Goal: Task Accomplishment & Management: Use online tool/utility

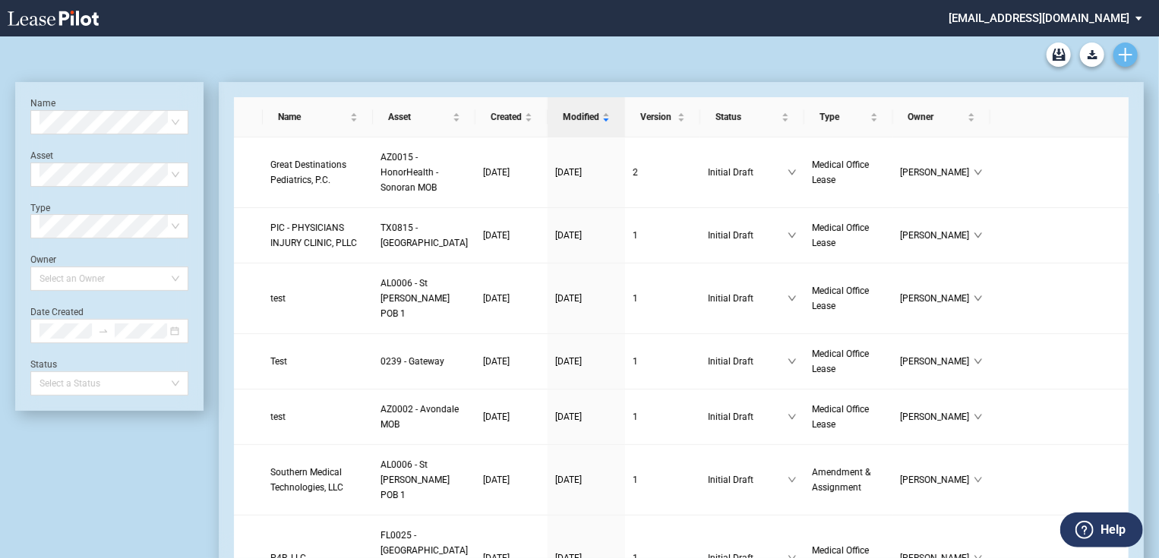
click at [1121, 54] on use "Create new document" at bounding box center [1126, 55] width 14 height 14
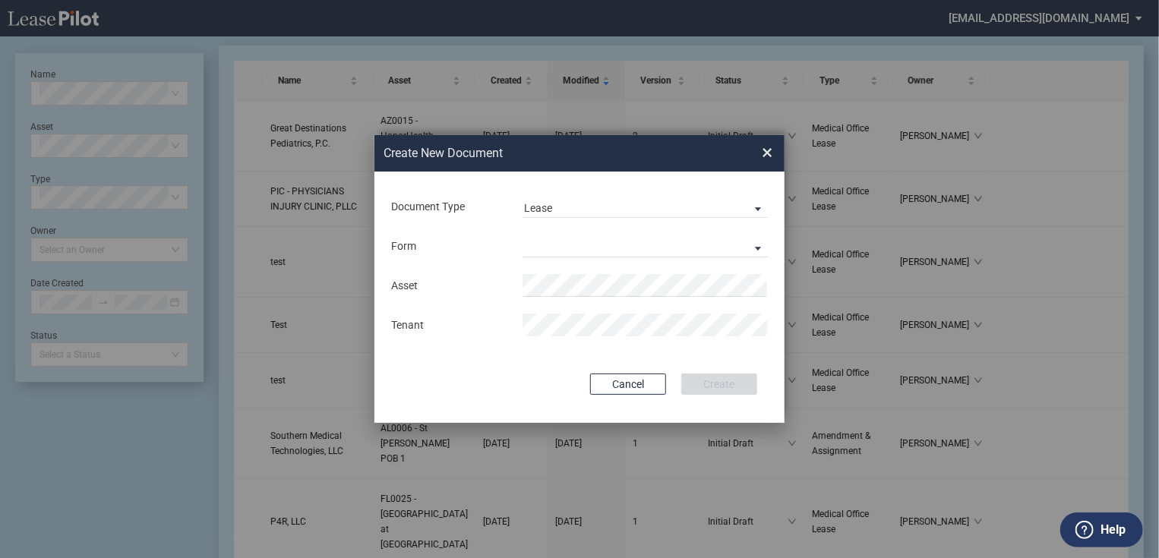
click at [547, 222] on div "Document Type Lease Lease Amendment" at bounding box center [580, 207] width 380 height 40
click at [550, 213] on div "Lease" at bounding box center [538, 208] width 28 height 12
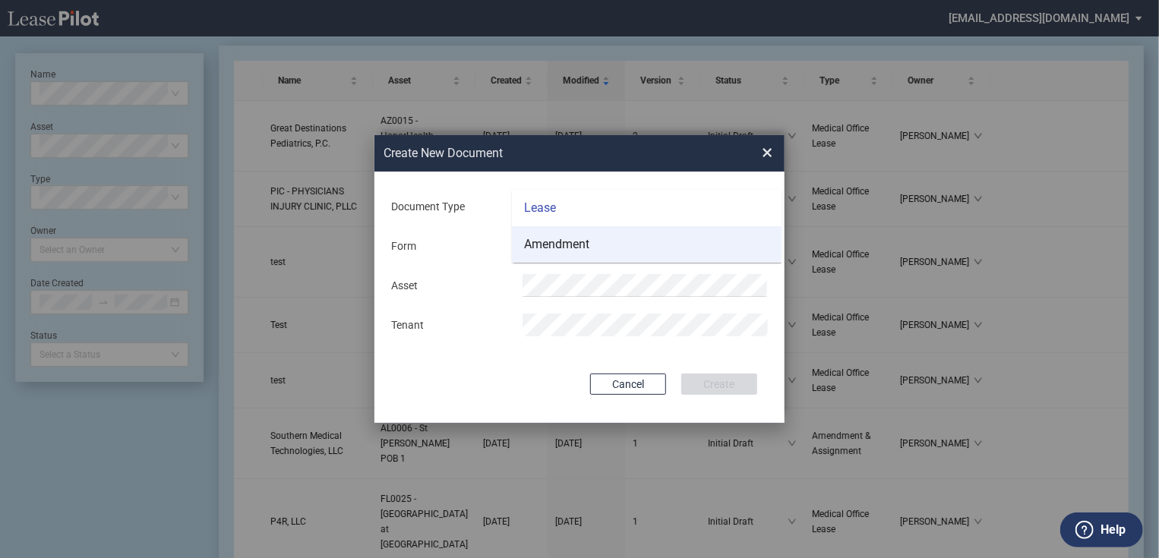
click at [555, 230] on md-option "Amendment" at bounding box center [647, 244] width 270 height 36
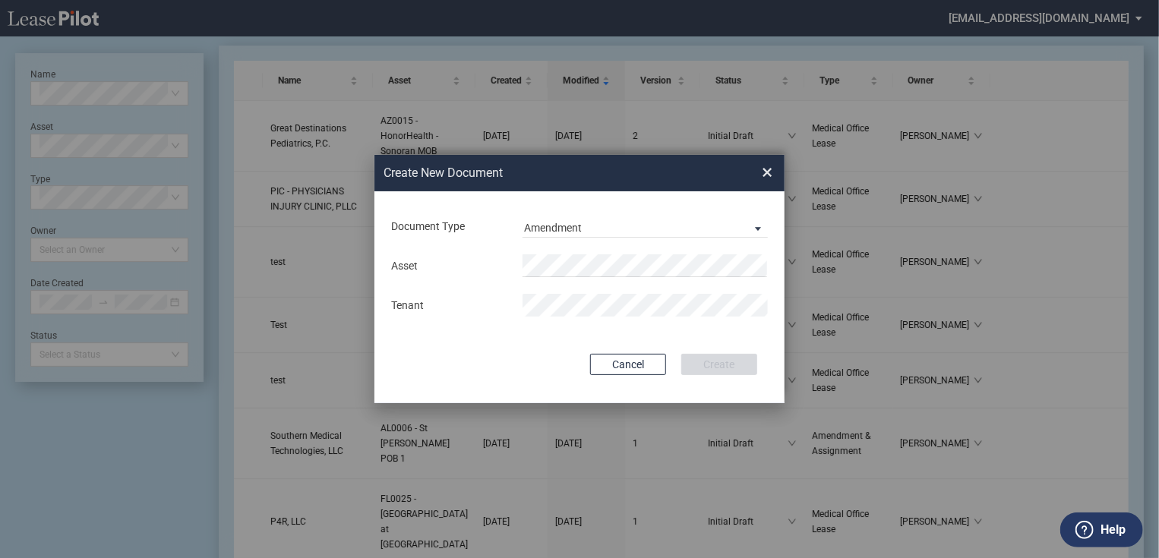
click at [556, 252] on div "Asset Tenant" at bounding box center [580, 285] width 380 height 79
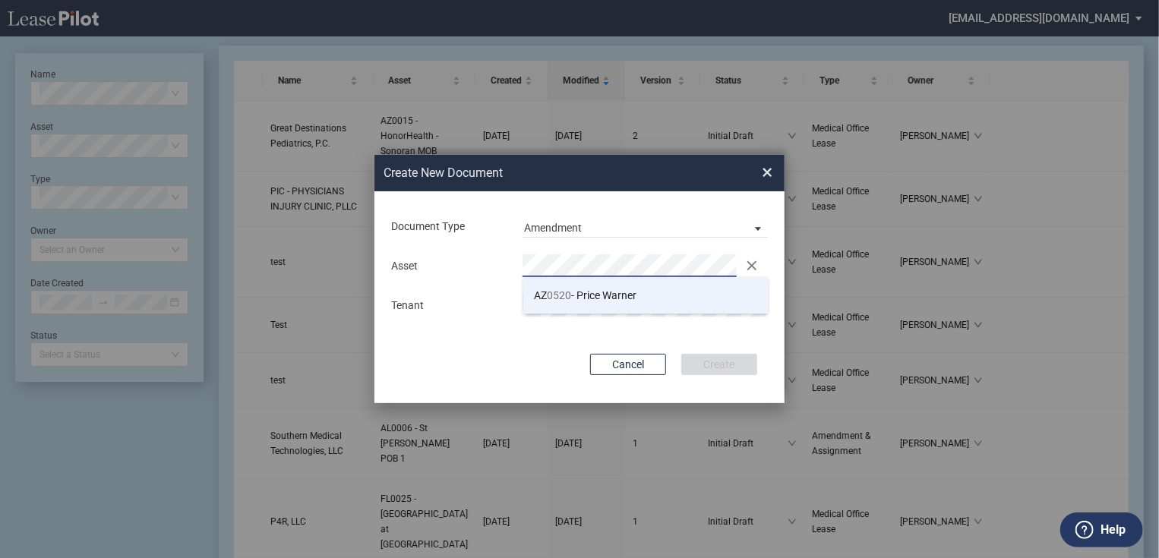
click at [670, 301] on li "AZ 0520 - Price Warner" at bounding box center [645, 295] width 245 height 36
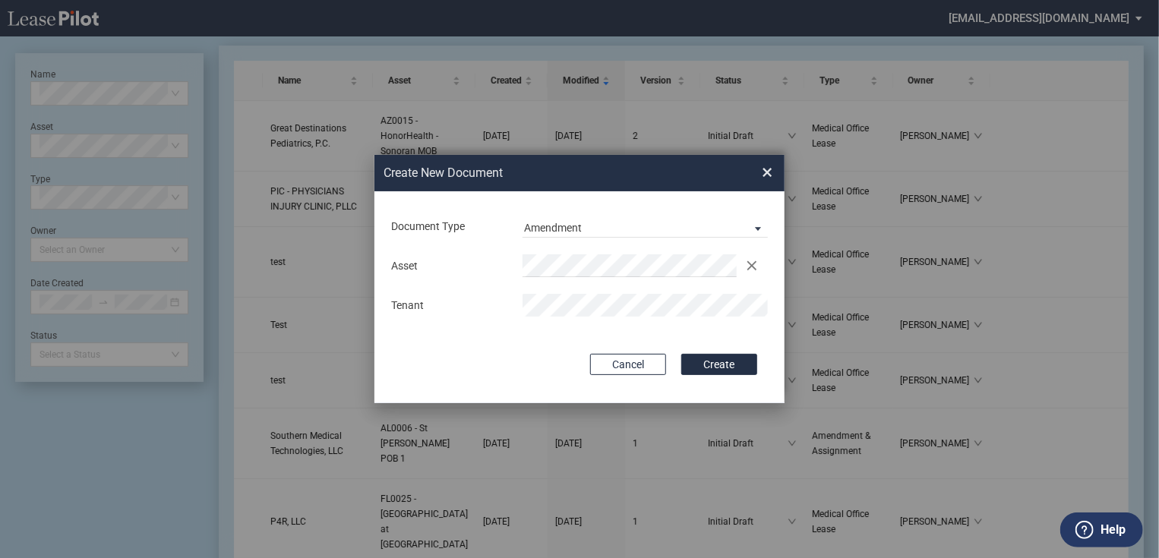
click at [495, 310] on div "Tenant" at bounding box center [579, 305] width 395 height 23
click at [712, 368] on button "Create" at bounding box center [719, 364] width 76 height 21
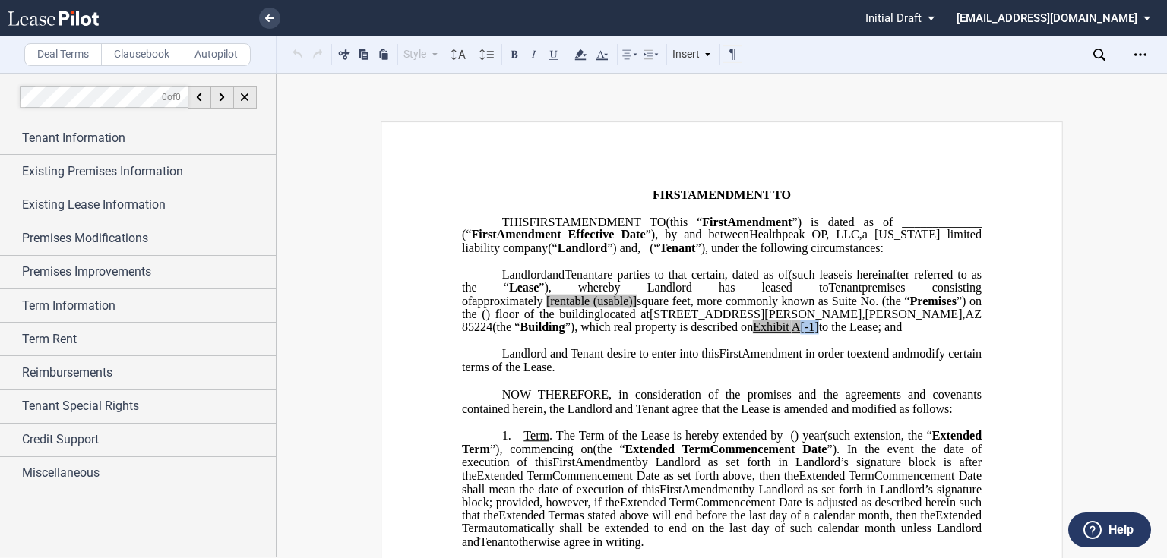
drag, startPoint x: 529, startPoint y: 368, endPoint x: 539, endPoint y: 367, distance: 10.7
click at [539, 334] on span "located at [STREET_ADDRESS][PERSON_NAME] (the “ Building ”), which real propert…" at bounding box center [723, 321] width 523 height 27
click at [788, 294] on span "is hereinafter referred to as the “" at bounding box center [723, 280] width 523 height 27
click at [589, 308] on span "[rentable" at bounding box center [567, 301] width 43 height 14
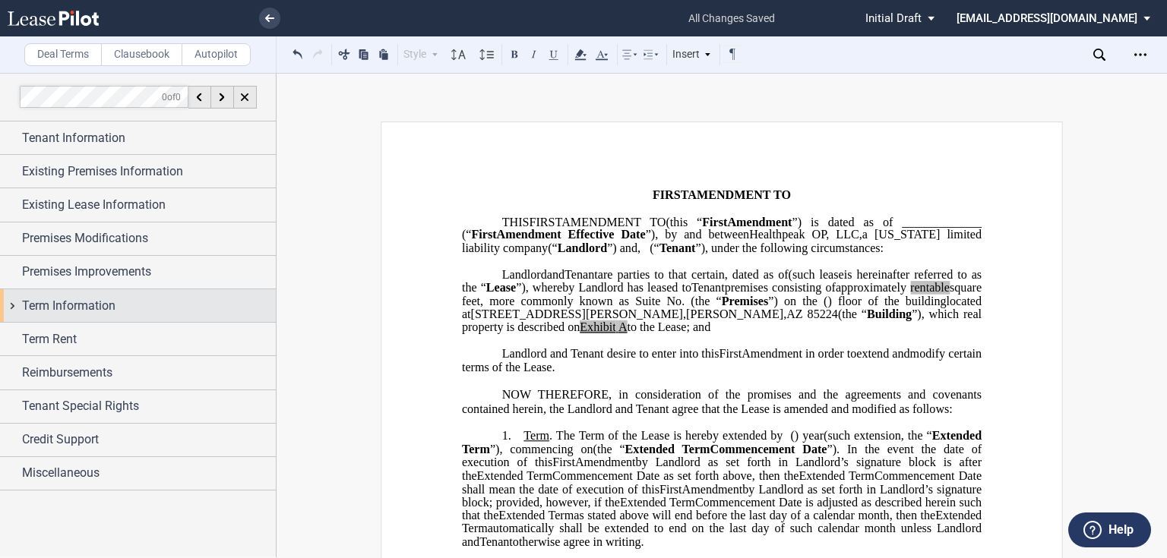
click at [164, 307] on div "Term Information" at bounding box center [149, 306] width 254 height 18
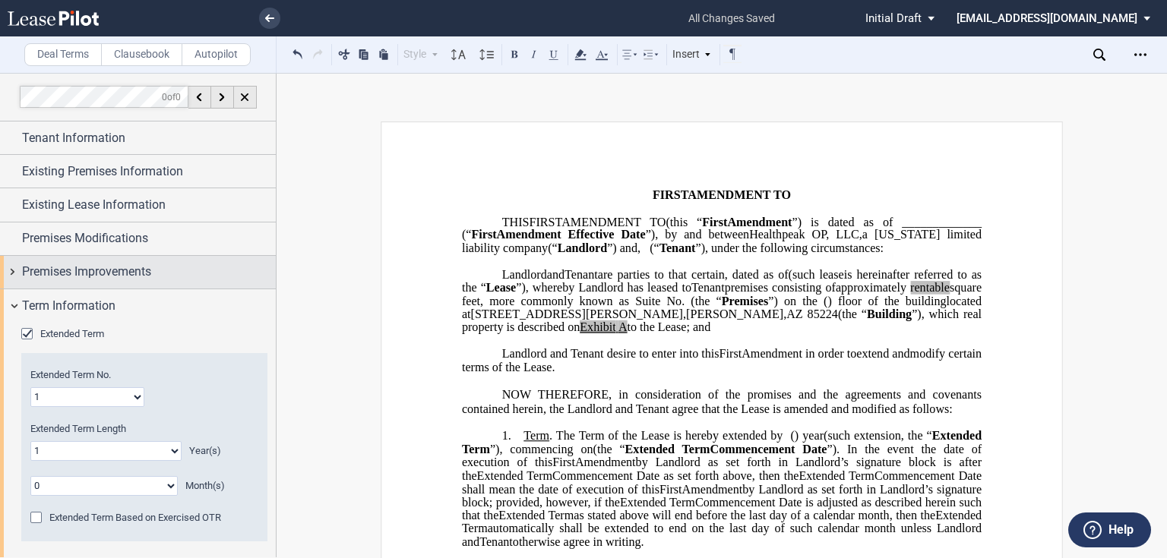
click at [88, 282] on div "Premises Improvements" at bounding box center [138, 272] width 276 height 33
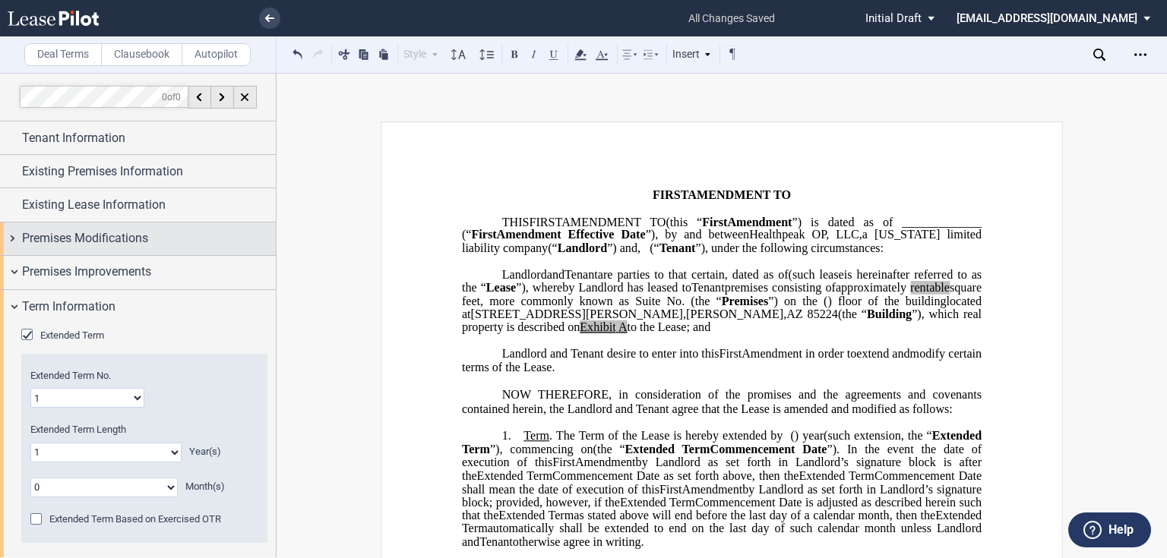
click at [105, 245] on span "Premises Modifications" at bounding box center [85, 238] width 126 height 18
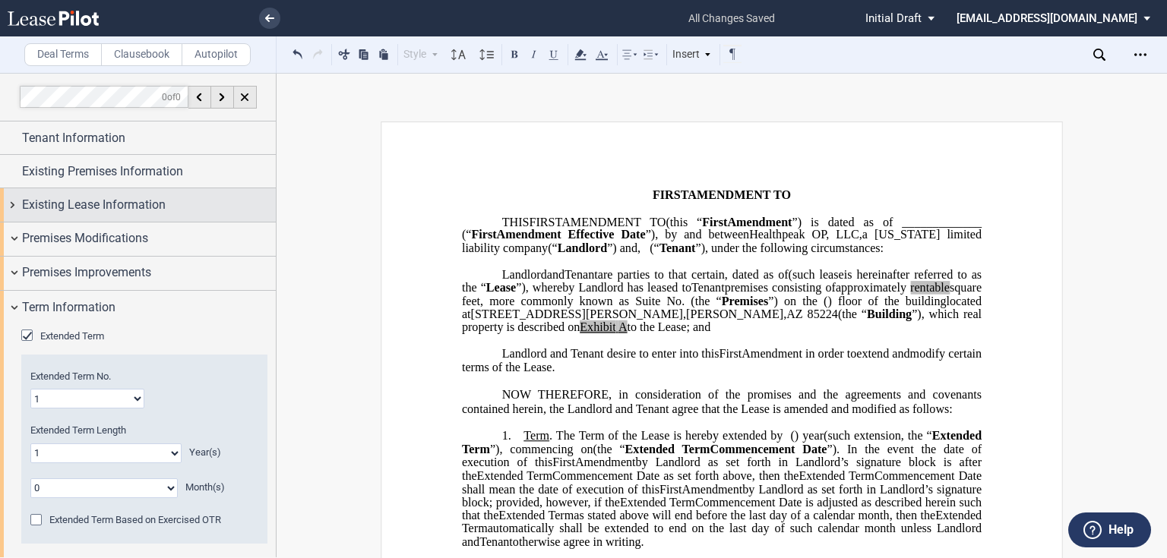
click at [114, 205] on span "Existing Lease Information" at bounding box center [94, 205] width 144 height 18
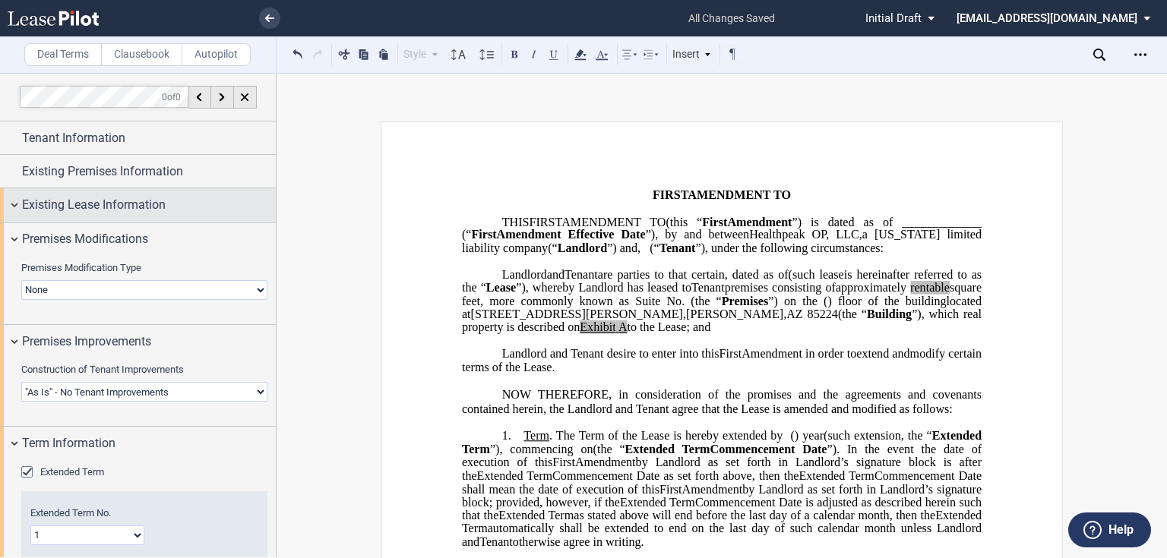
click at [128, 199] on span "Existing Lease Information" at bounding box center [94, 205] width 144 height 18
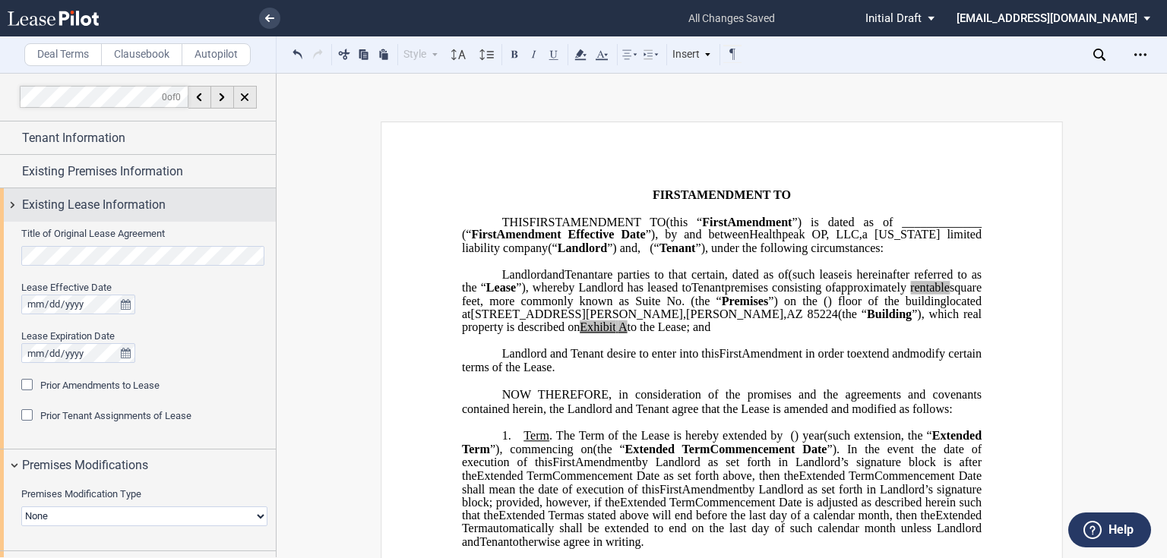
click at [125, 200] on span "Existing Lease Information" at bounding box center [94, 205] width 144 height 18
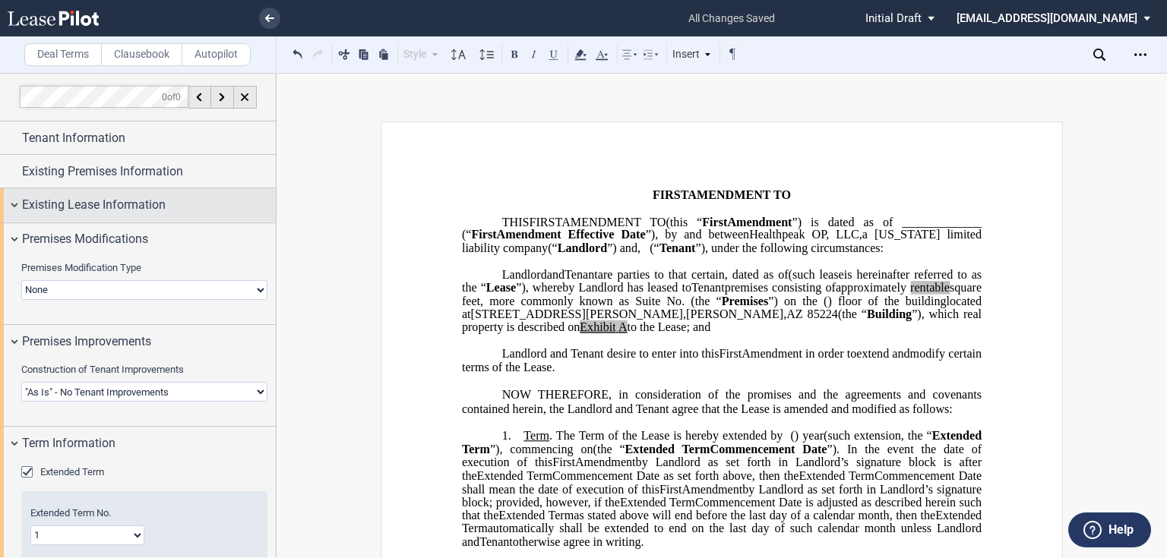
scroll to position [23, 0]
drag, startPoint x: 119, startPoint y: 216, endPoint x: 125, endPoint y: 258, distance: 42.1
click at [115, 214] on div "Existing Lease Information" at bounding box center [138, 204] width 276 height 33
click at [46, 211] on span "Existing Lease Information" at bounding box center [94, 205] width 144 height 18
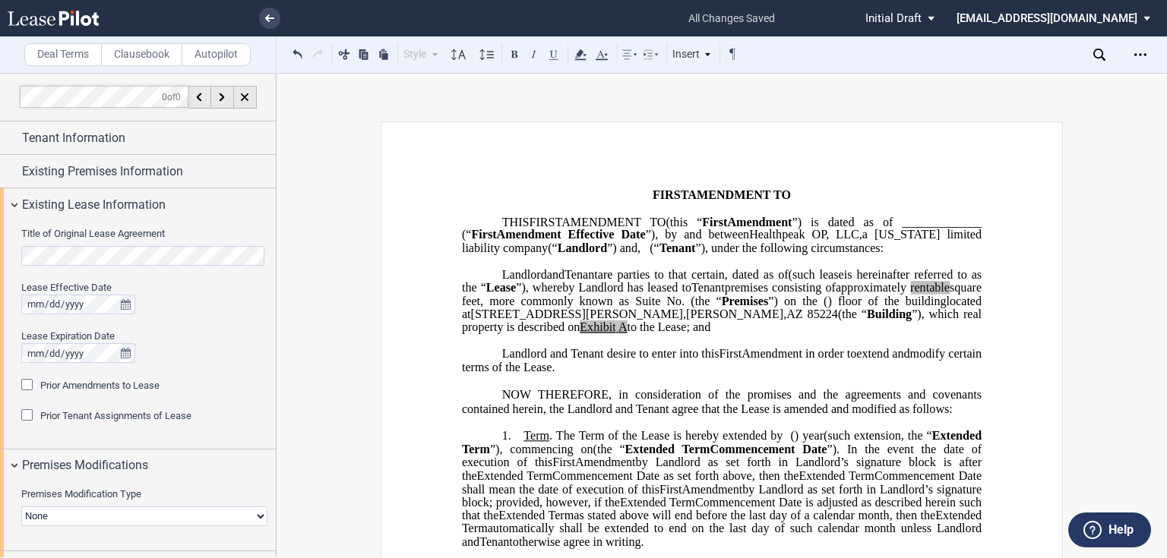
scroll to position [0, 0]
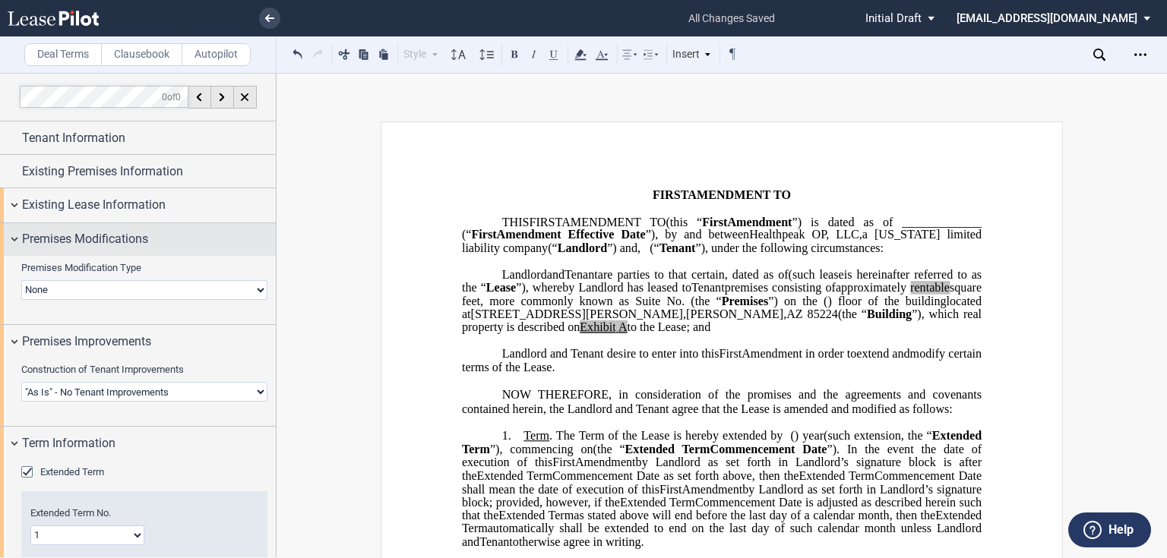
click at [84, 209] on span "Existing Lease Information" at bounding box center [94, 205] width 144 height 18
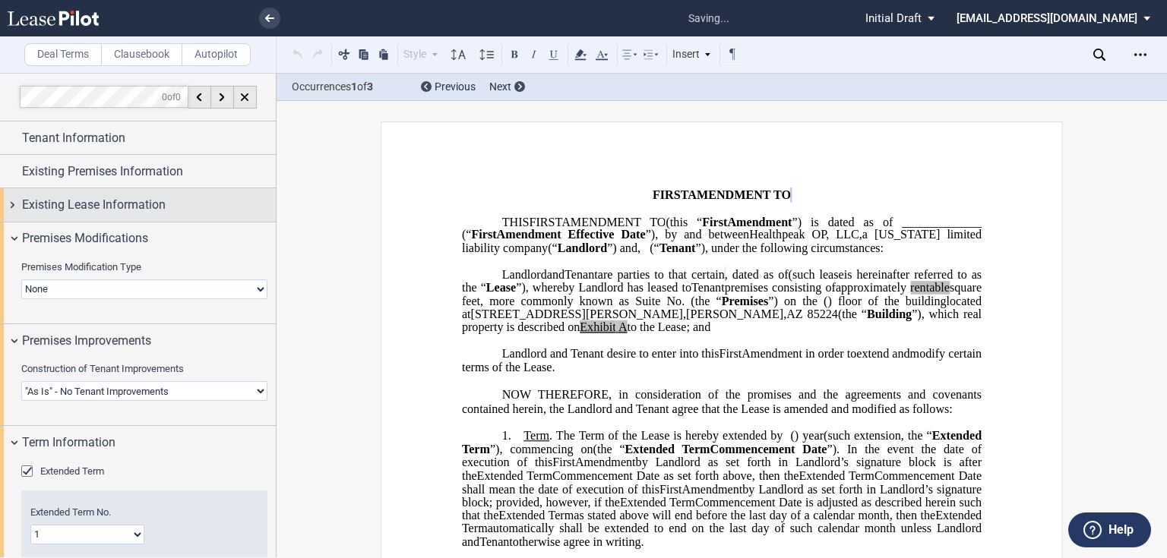
click at [127, 198] on span "Existing Lease Information" at bounding box center [94, 205] width 144 height 18
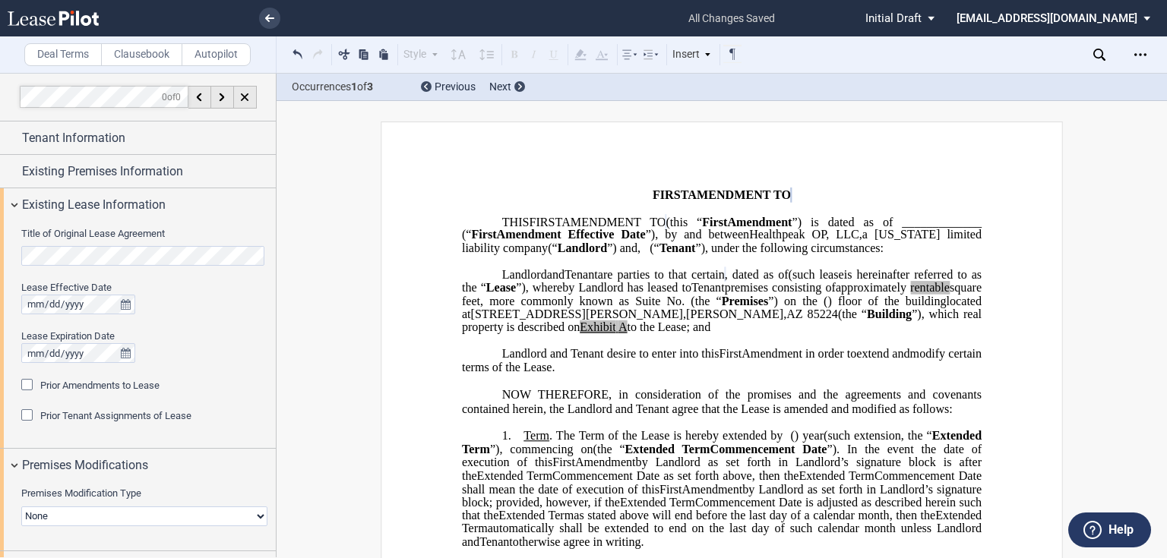
click at [0, 255] on html ".bocls-1{fill:#26354a;fill-rule:evenodd} Loading... × all changes saved Pending…" at bounding box center [583, 279] width 1167 height 558
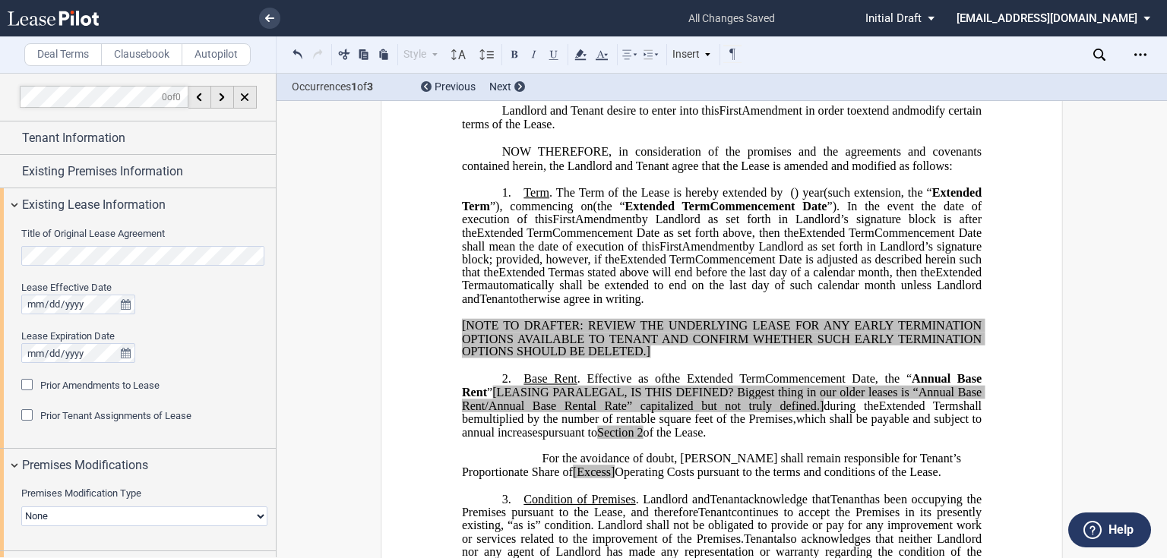
scroll to position [304, 0]
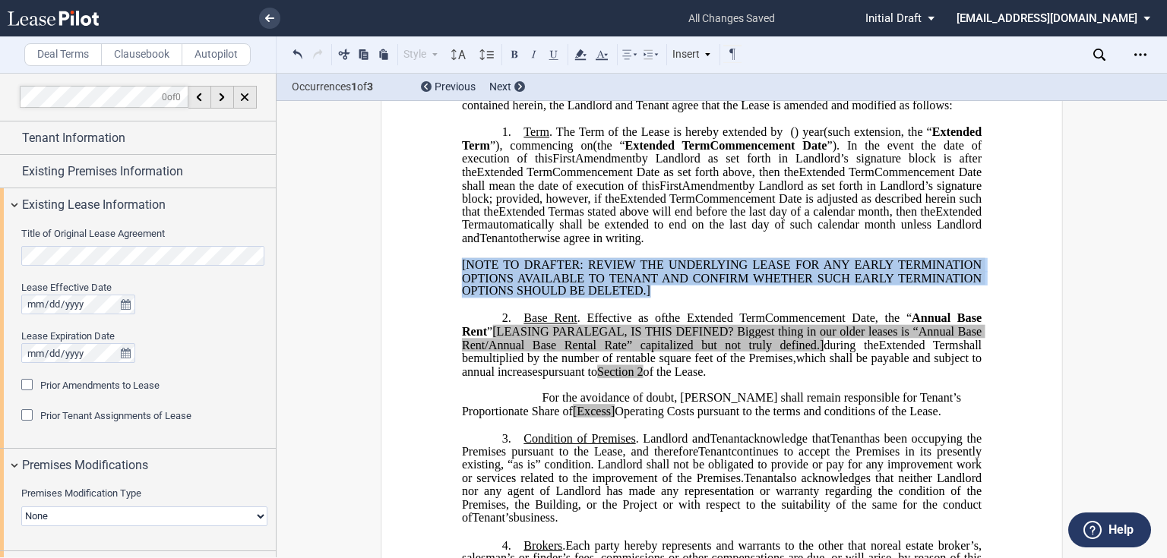
drag, startPoint x: 648, startPoint y: 320, endPoint x: 456, endPoint y: 294, distance: 193.9
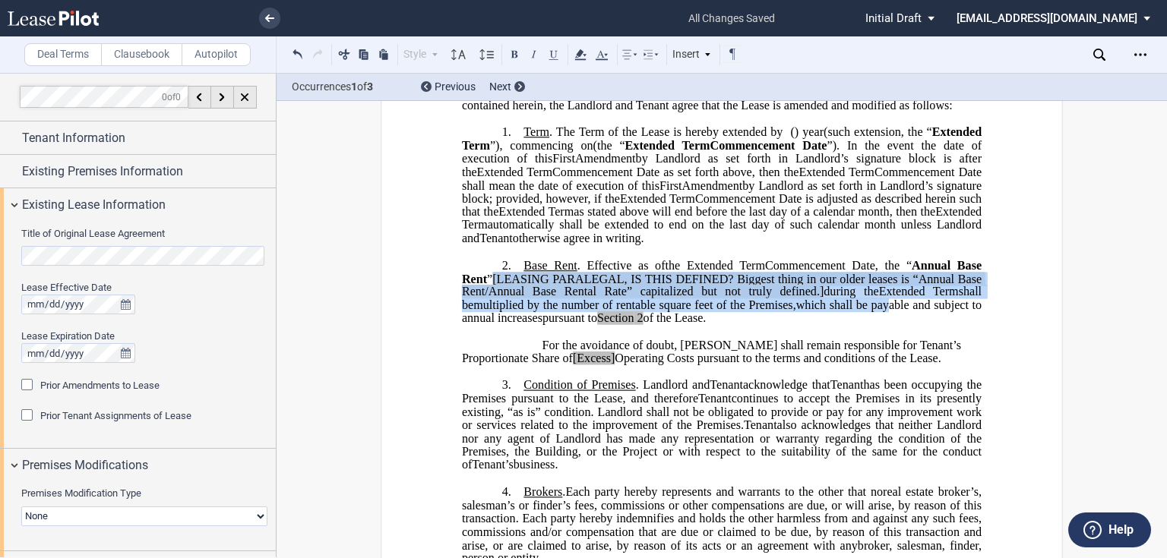
drag, startPoint x: 493, startPoint y: 304, endPoint x: 860, endPoint y: 333, distance: 368.0
click at [930, 326] on p "2. Base Rent . Effective as of [______] [______] the Extended Term the ﻿ ﻿ Exte…" at bounding box center [722, 292] width 520 height 67
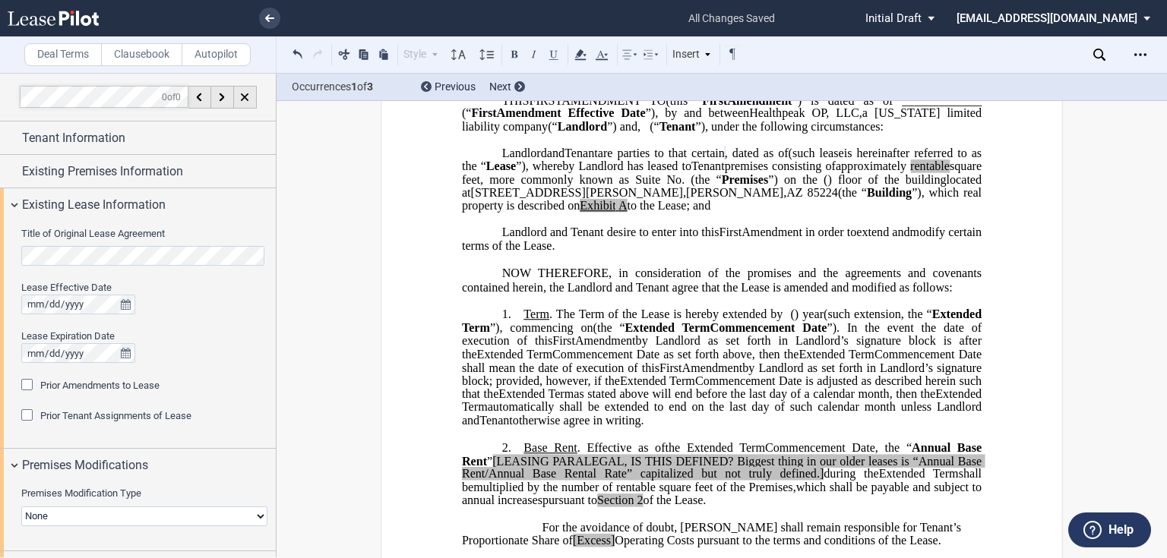
click at [808, 441] on p "﻿" at bounding box center [722, 434] width 520 height 13
click at [772, 428] on p "1. Term . The Term of the Lease is hereby extended by [__________] ﻿ ﻿ ( ﻿ ﻿ ) …" at bounding box center [722, 368] width 520 height 120
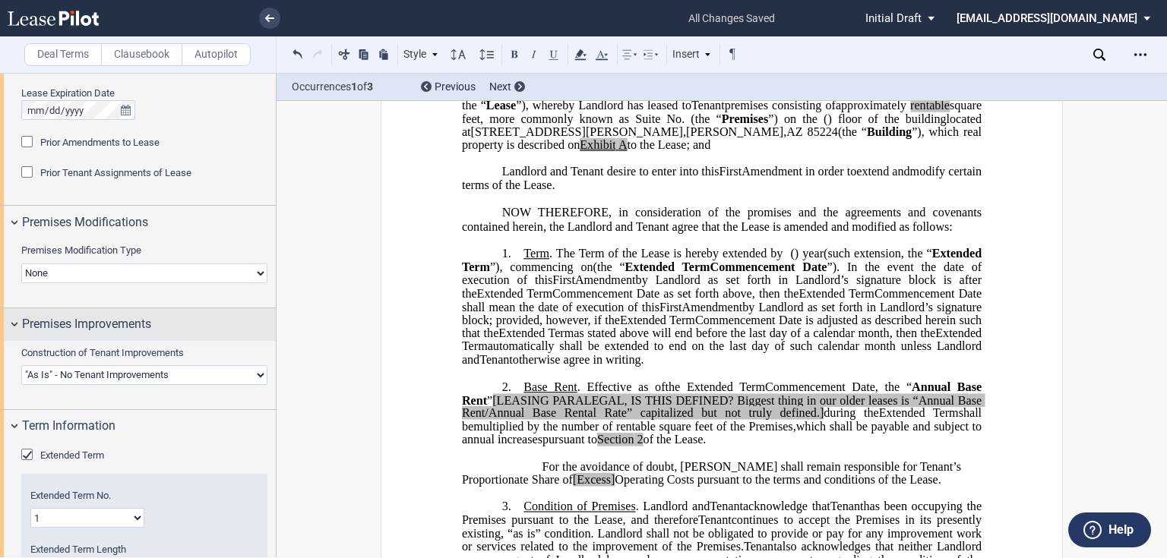
scroll to position [304, 0]
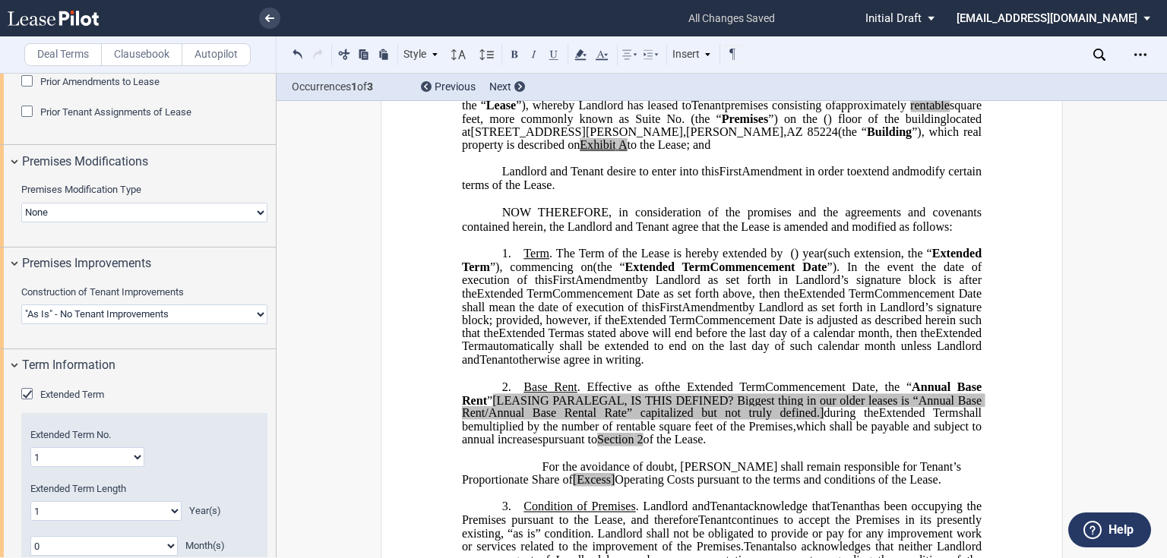
click at [78, 393] on span "Extended Term" at bounding box center [72, 394] width 64 height 11
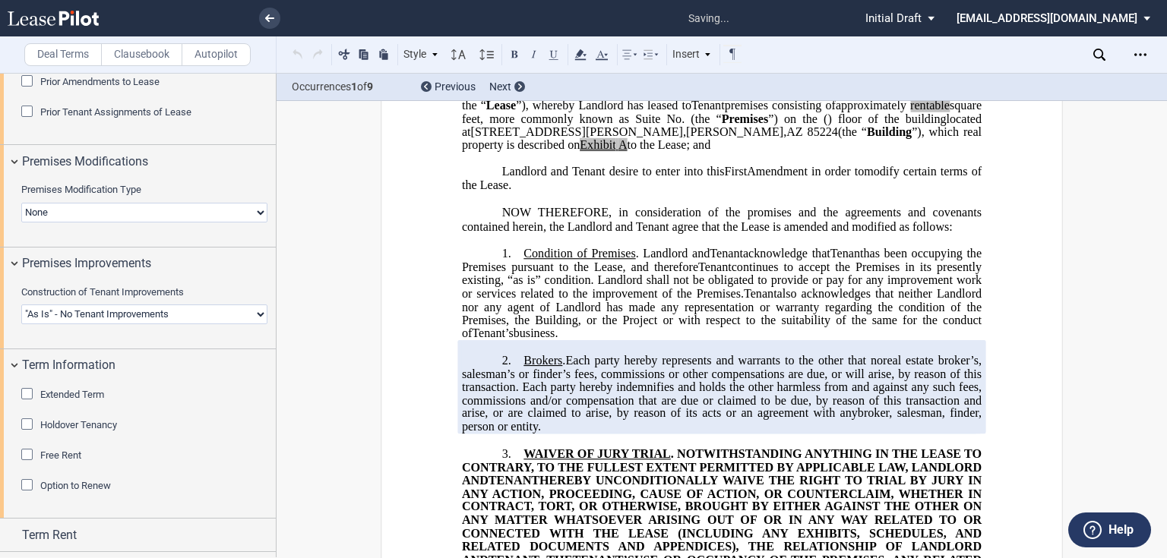
scroll to position [431, 0]
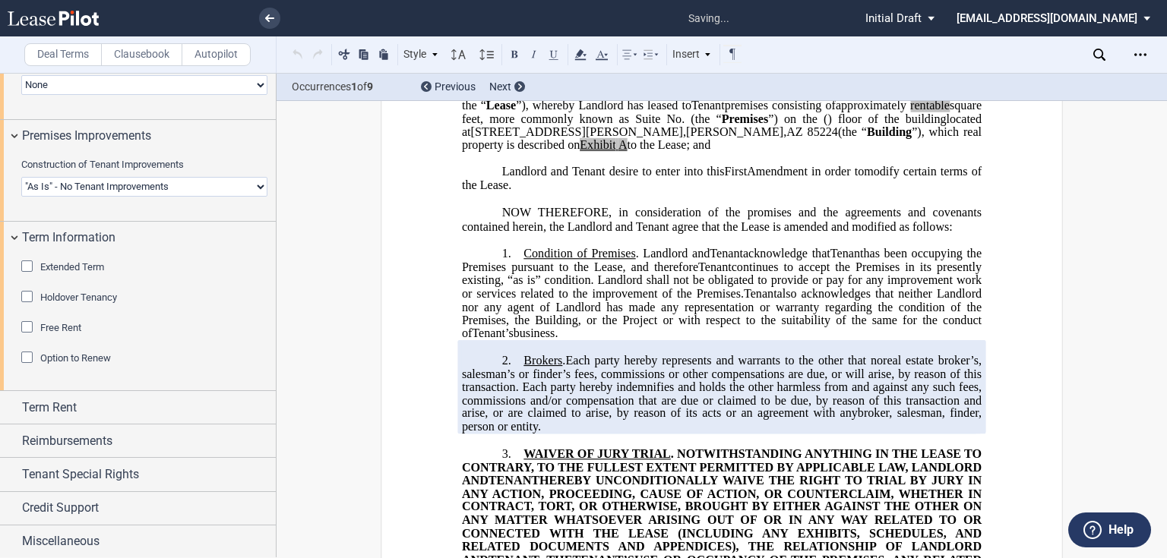
click at [78, 393] on div "Term Rent" at bounding box center [138, 407] width 276 height 33
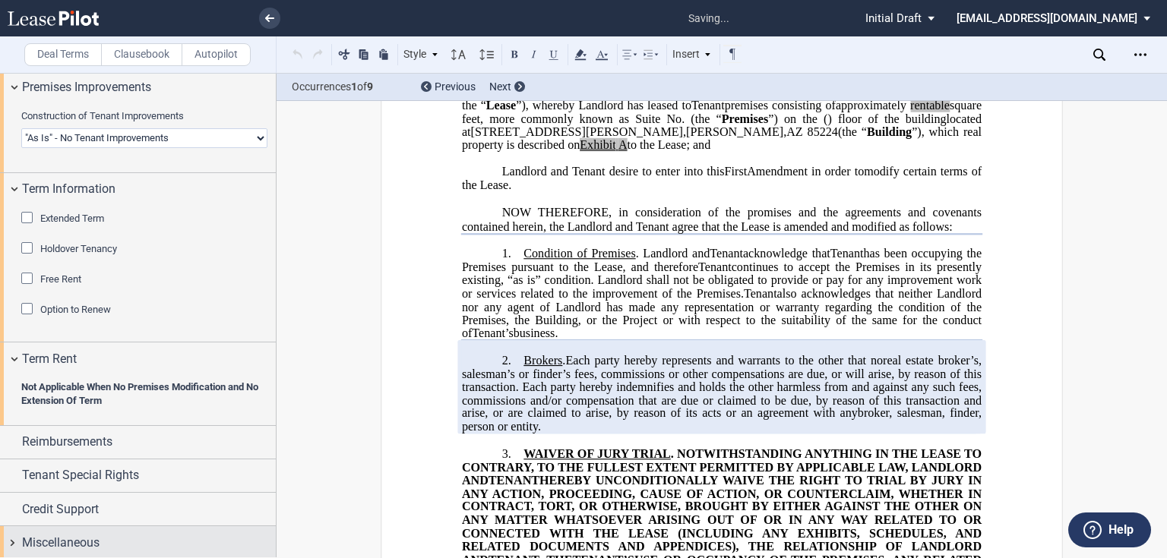
click at [54, 536] on span "Miscellaneous" at bounding box center [60, 543] width 77 height 18
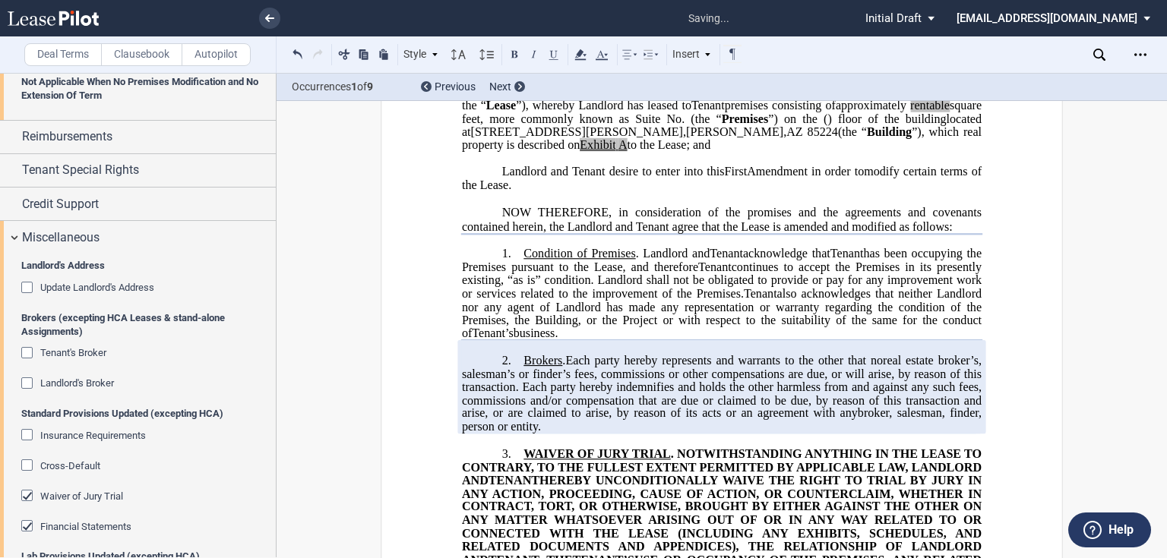
scroll to position [1029, 0]
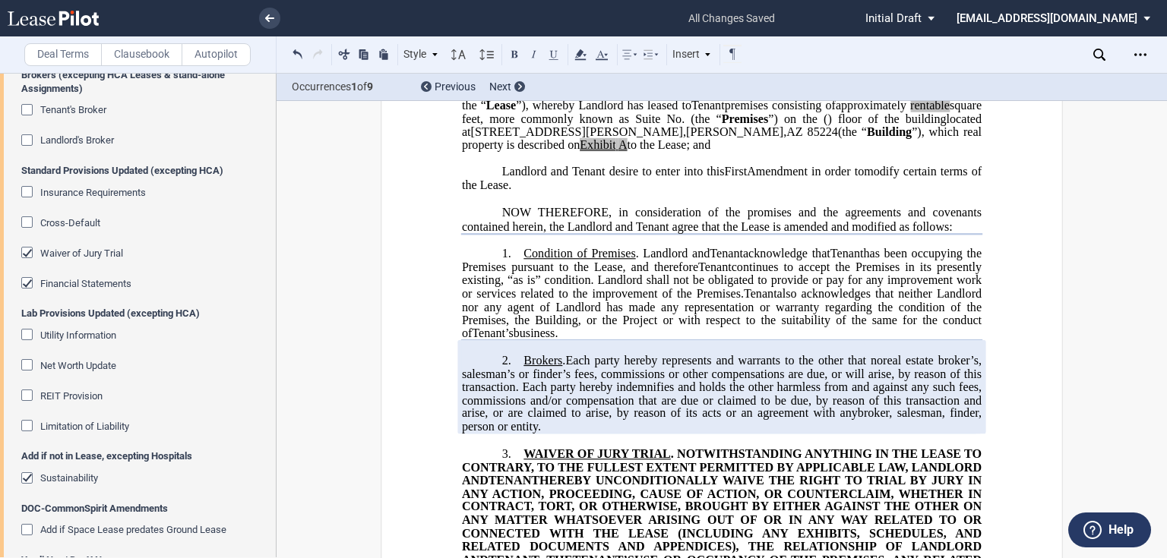
click at [55, 278] on span "Financial Statements" at bounding box center [85, 283] width 91 height 11
click at [60, 249] on span "Waiver of Jury Trial" at bounding box center [81, 253] width 83 height 11
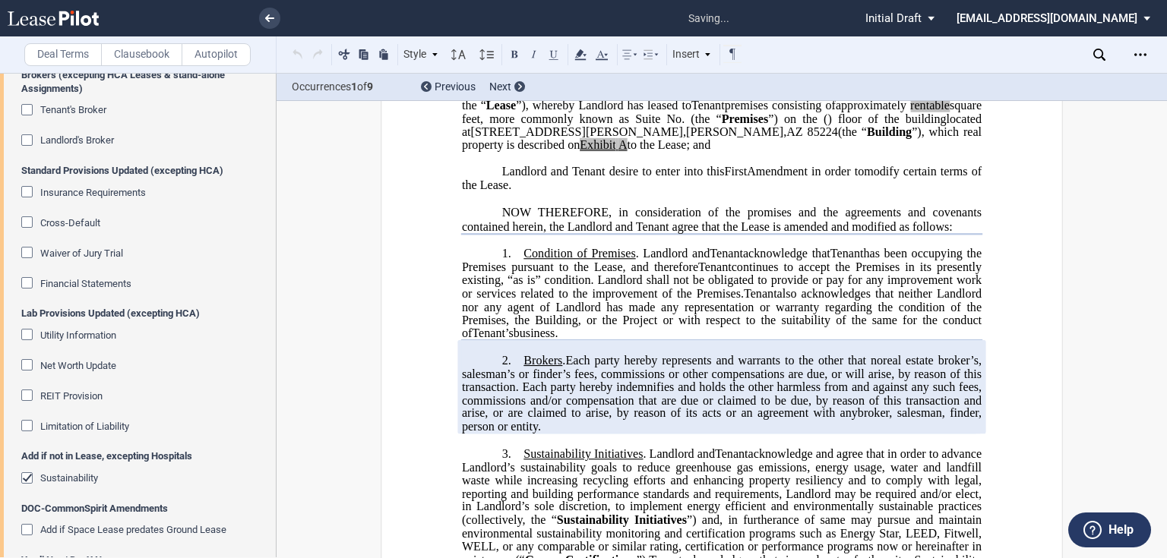
click at [85, 476] on span "Sustainability" at bounding box center [69, 478] width 58 height 11
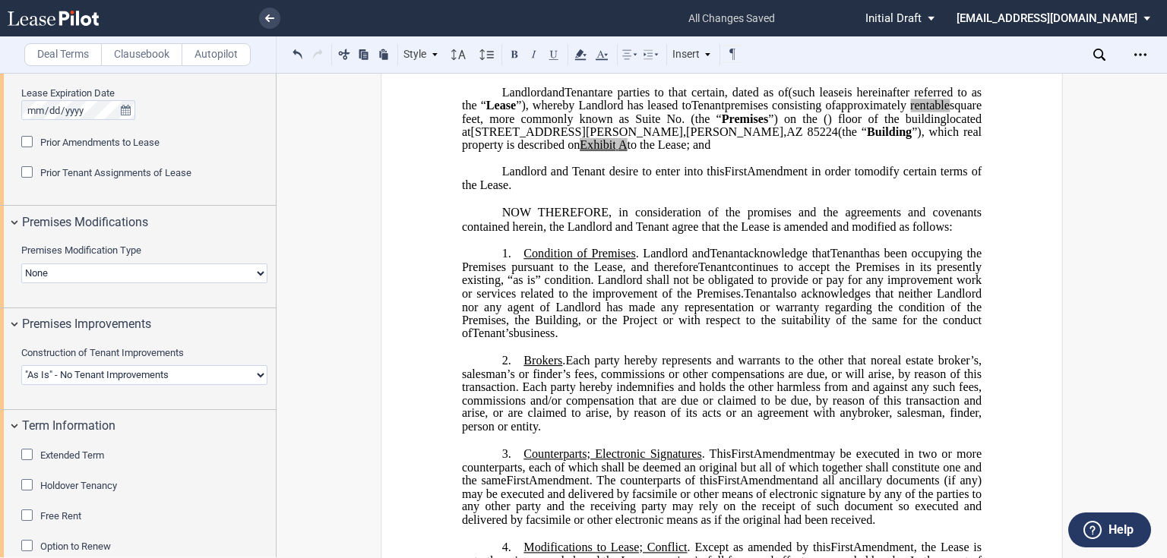
scroll to position [0, 0]
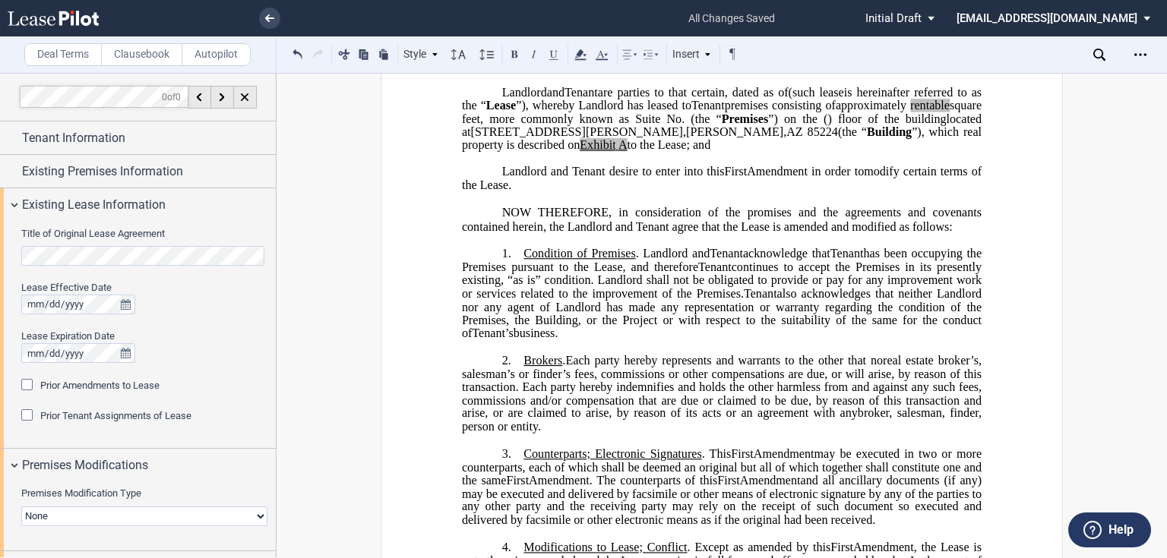
click at [593, 328] on span "also acknowledges that neither Landlord nor any agent of Landlord has made any …" at bounding box center [723, 312] width 523 height 53
drag, startPoint x: 569, startPoint y: 357, endPoint x: 517, endPoint y: 281, distance: 91.9
click at [517, 281] on p "1. Condition of Premises . Landlord and Assignee Tenant acknowledge that Assign…" at bounding box center [722, 293] width 520 height 93
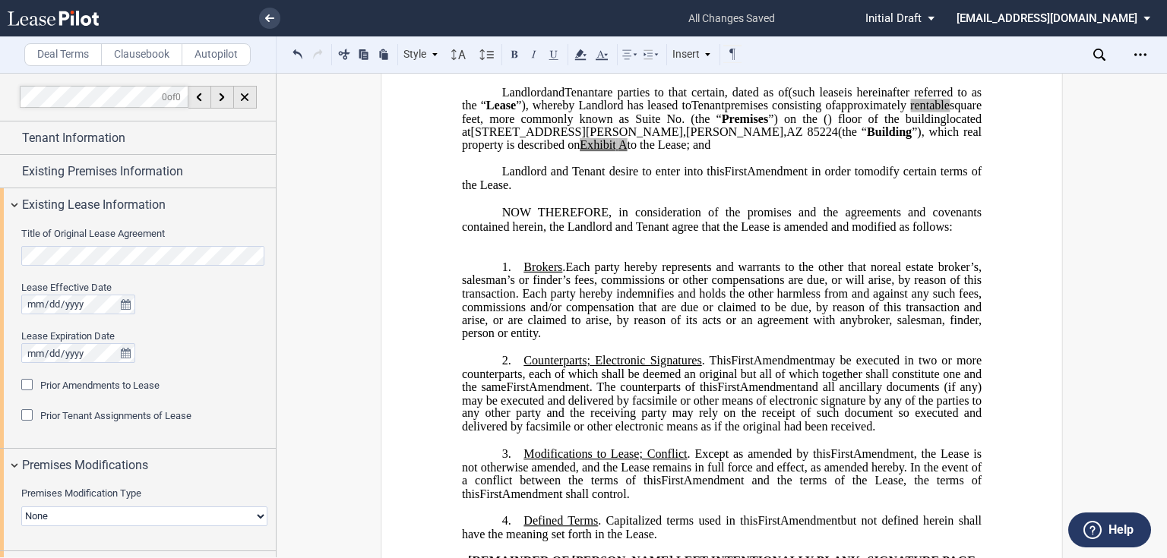
drag, startPoint x: 620, startPoint y: 302, endPoint x: 562, endPoint y: 299, distance: 57.8
click at [620, 304] on span "real estate broker’s, salesman’s or finder’s fees, commissions or other compens…" at bounding box center [723, 294] width 523 height 66
click at [523, 274] on span "Brokers" at bounding box center [542, 268] width 39 height 14
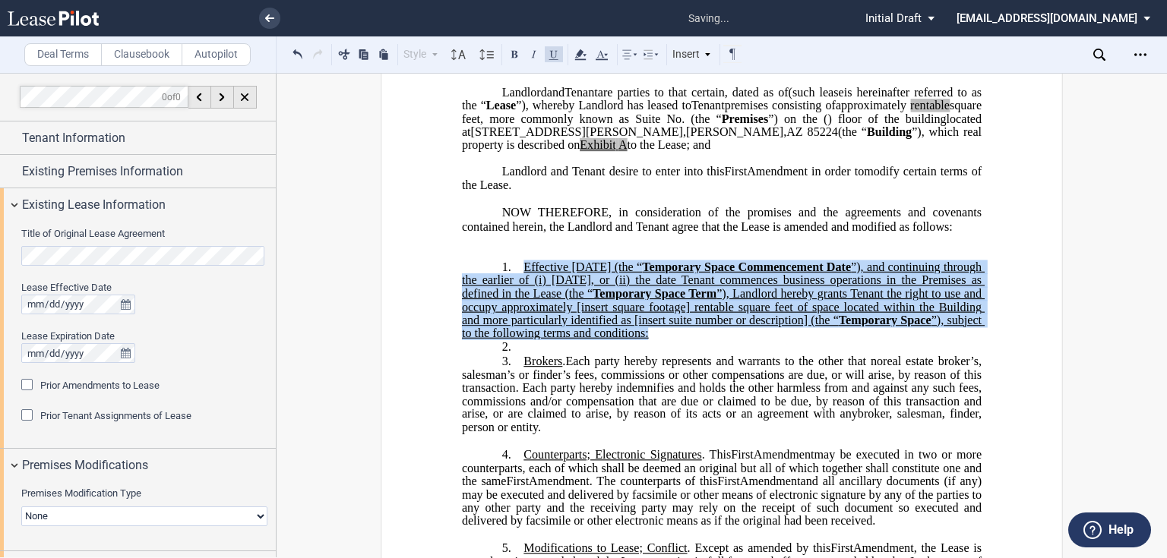
drag, startPoint x: 731, startPoint y: 360, endPoint x: 510, endPoint y: 296, distance: 229.4
click at [510, 296] on p "1. Effective [DATE] (the “ Temporary Space Commencement Date ”), and continuing…" at bounding box center [722, 301] width 520 height 81
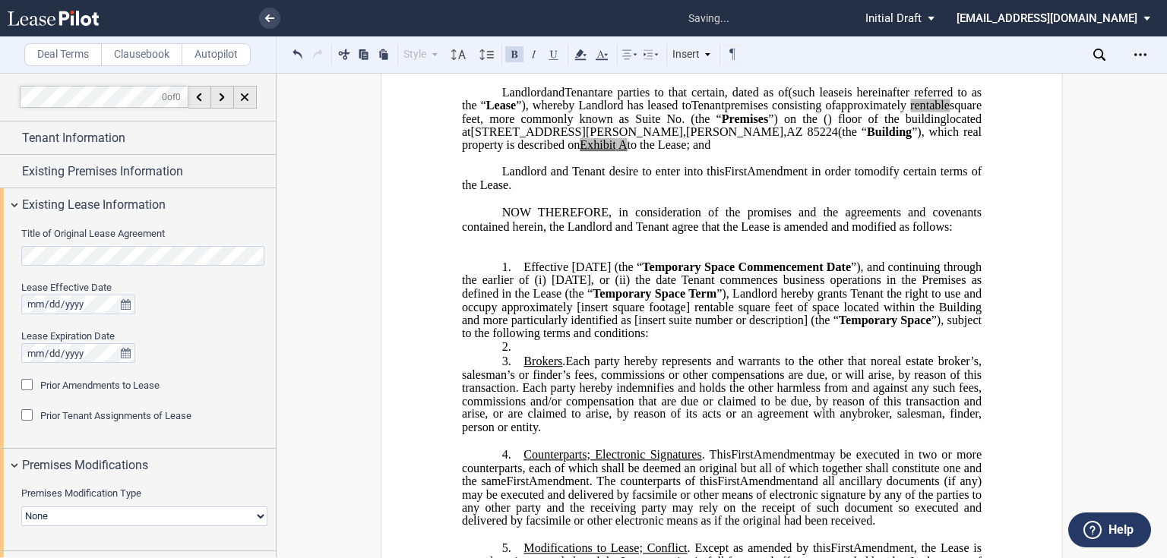
click at [697, 355] on p "2. ​" at bounding box center [722, 347] width 520 height 14
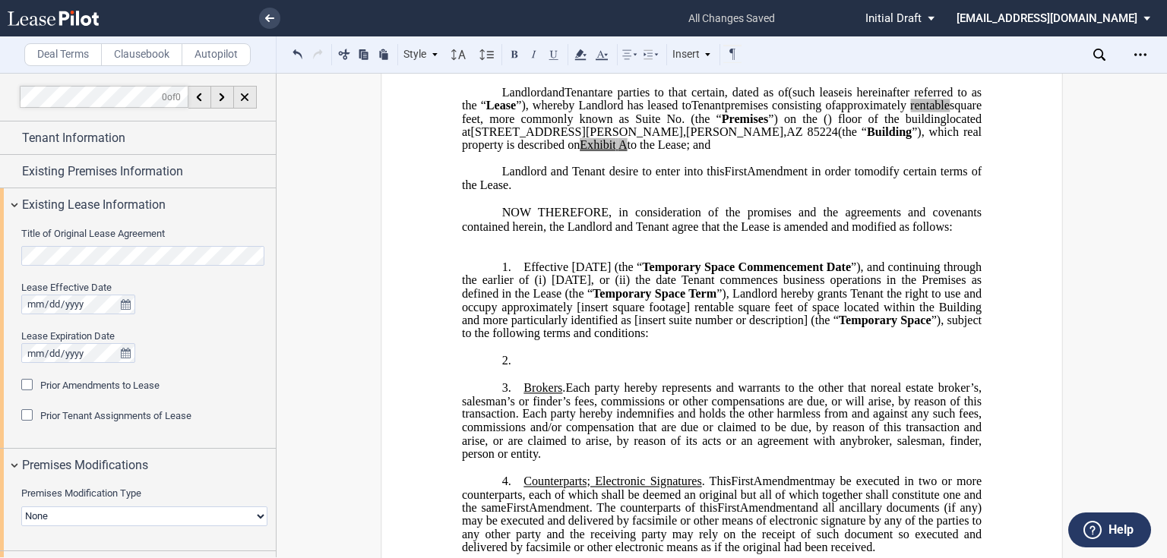
click at [616, 381] on p "​" at bounding box center [722, 374] width 520 height 13
click at [599, 368] on p "2. ​" at bounding box center [722, 361] width 520 height 14
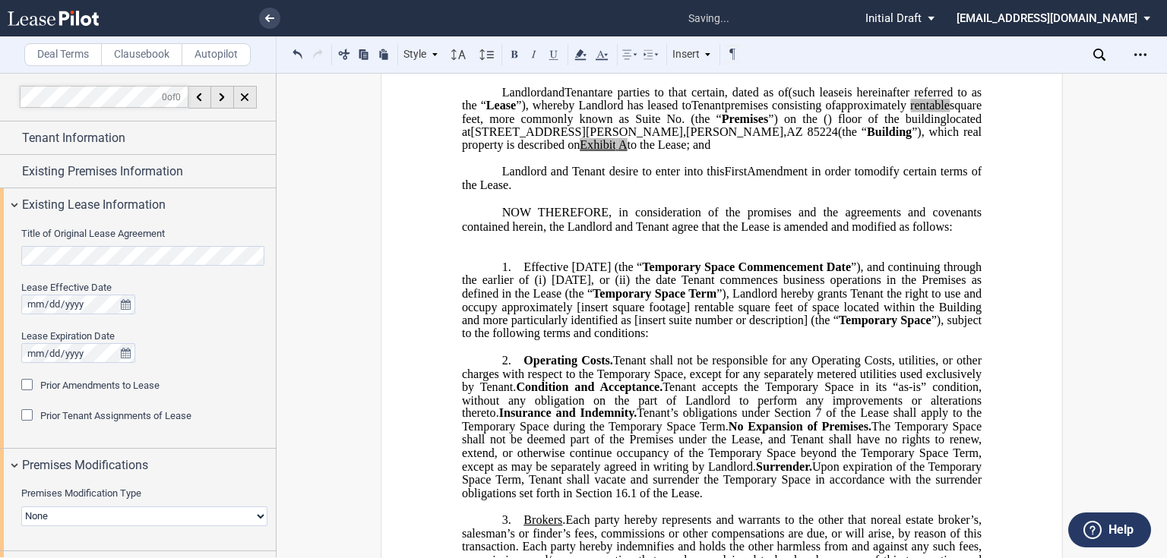
click at [735, 341] on p "1. Effective [DATE] (the “ Temporary Space Commencement Date ”), and continuing…" at bounding box center [722, 301] width 520 height 81
click at [758, 353] on p "​" at bounding box center [722, 346] width 520 height 13
click at [761, 341] on p "1. Effective [DATE] (the “ Temporary Space Commencement Date ”), and continuing…" at bounding box center [722, 301] width 520 height 81
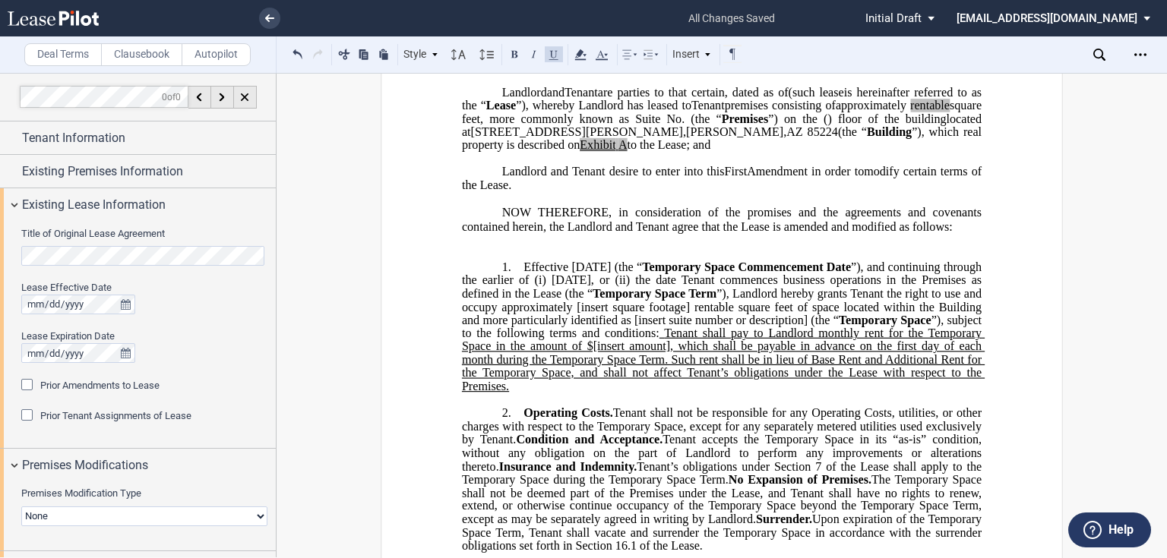
scroll to position [304, 0]
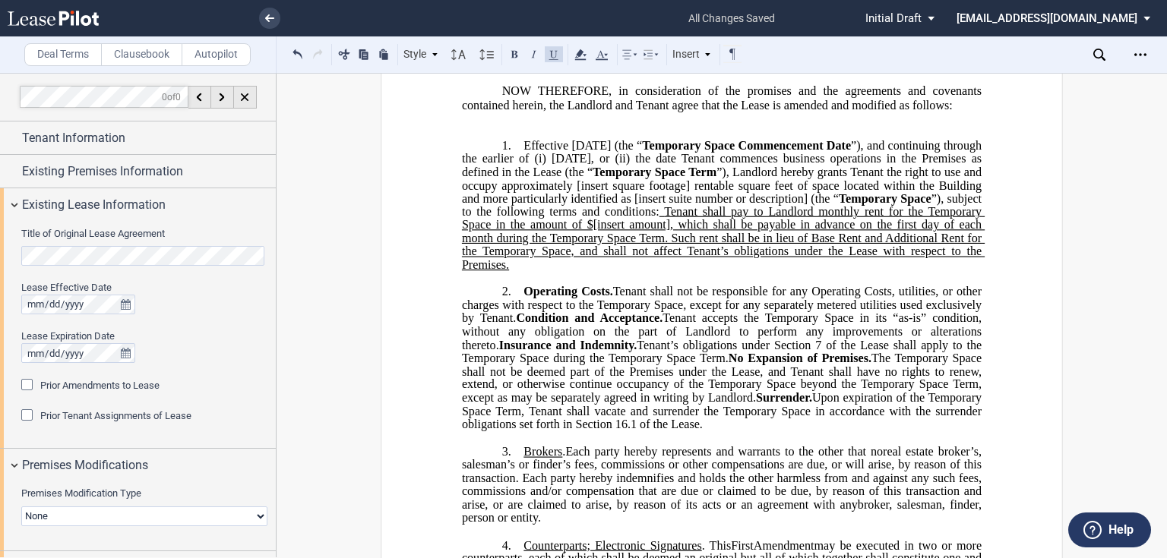
drag, startPoint x: 556, startPoint y: 326, endPoint x: 536, endPoint y: 314, distance: 23.5
click at [556, 326] on span "Operating Costs. Tenant shall not be responsible for any Operating Costs, utili…" at bounding box center [723, 358] width 523 height 146
drag, startPoint x: 517, startPoint y: 314, endPoint x: 514, endPoint y: 340, distance: 25.3
click at [514, 340] on p "2. ​ Operating Costs. Tenant shall not be responsible for any Operating Costs, …" at bounding box center [722, 358] width 520 height 147
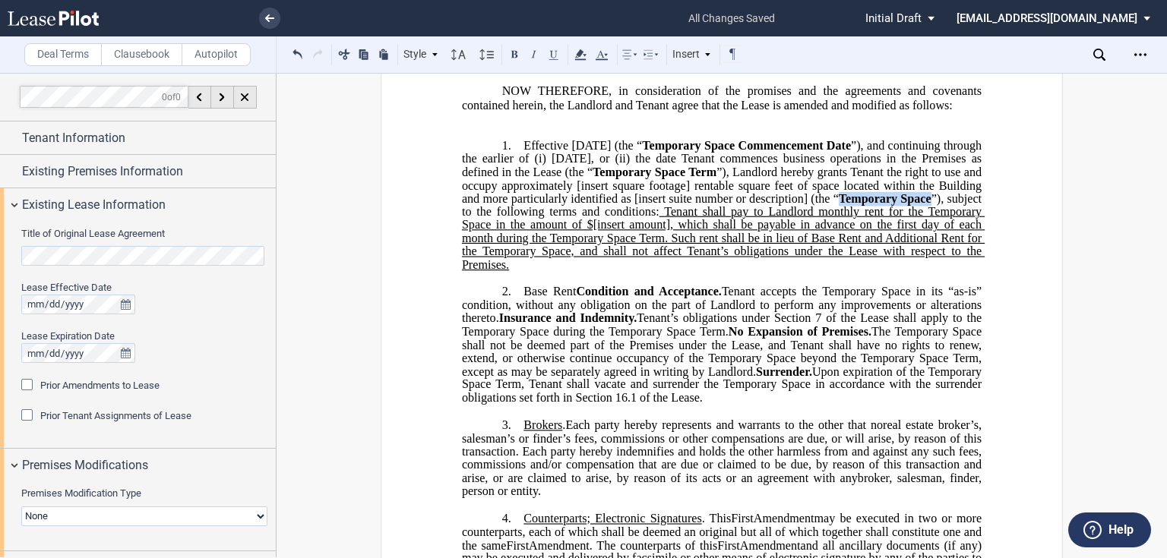
drag, startPoint x: 921, startPoint y: 223, endPoint x: 487, endPoint y: 239, distance: 434.8
click at [839, 205] on span "Temporary Space" at bounding box center [885, 198] width 93 height 14
click at [520, 318] on span "​Base Rent Condition and Acceptance. Tenant accepts the Temporary Space in its …" at bounding box center [723, 344] width 523 height 119
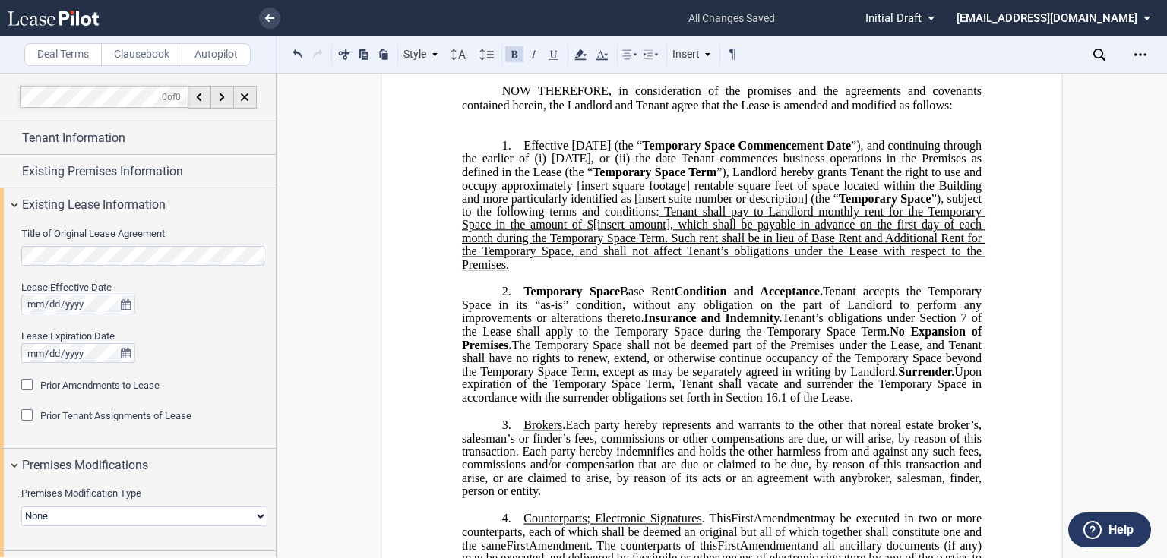
click at [678, 299] on span "Condition and Acceptance." at bounding box center [748, 292] width 149 height 14
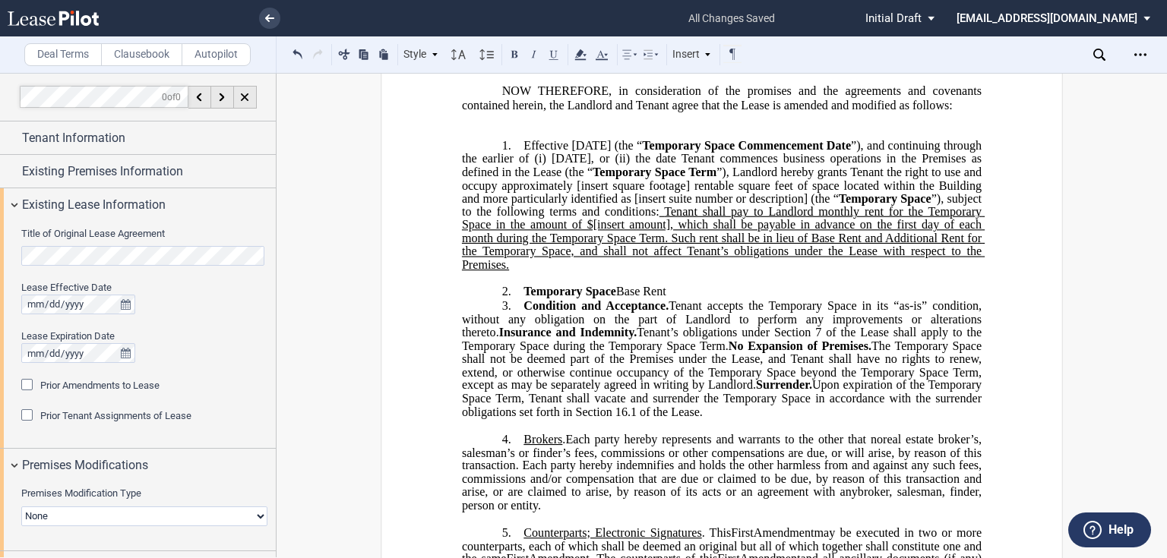
drag, startPoint x: 667, startPoint y: 264, endPoint x: 609, endPoint y: 273, distance: 58.3
click at [664, 262] on span "Tenant shall pay to Landlord monthly rent for the Temporary Space in the amount…" at bounding box center [723, 238] width 523 height 66
click at [547, 271] on span "Tenant shall pay to Landlord monthly rent for the Temporary Space in the amount…" at bounding box center [723, 238] width 523 height 66
click at [729, 218] on span "”), subject to the following terms and conditions:" at bounding box center [723, 204] width 523 height 27
click at [635, 246] on span "Tenant shall pay to Landlord monthly rent for the Temporary Space in the amount…" at bounding box center [723, 238] width 523 height 66
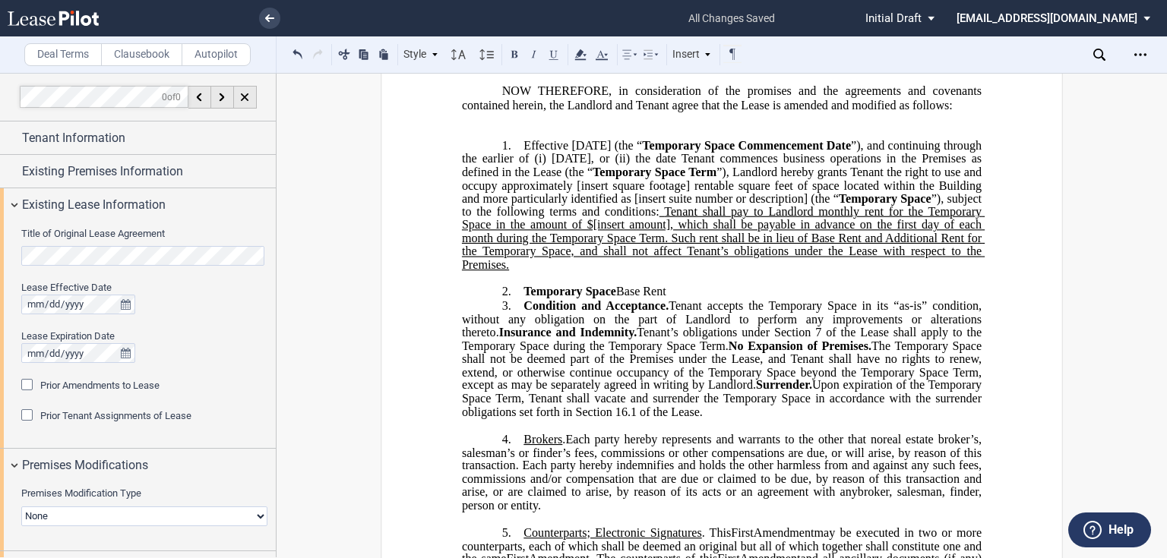
click at [636, 248] on span "Tenant shall pay to Landlord monthly rent for the Temporary Space in the amount…" at bounding box center [723, 238] width 523 height 66
click at [637, 247] on span "Tenant shall pay to Landlord monthly rent for the Temporary Space in the amount…" at bounding box center [723, 238] width 523 height 66
drag, startPoint x: 638, startPoint y: 248, endPoint x: 713, endPoint y: 243, distance: 74.6
click at [713, 243] on span "Tenant shall pay to Landlord monthly rent for the Temporary Space in the amount…" at bounding box center [723, 238] width 523 height 66
drag, startPoint x: 669, startPoint y: 273, endPoint x: 669, endPoint y: 265, distance: 8.4
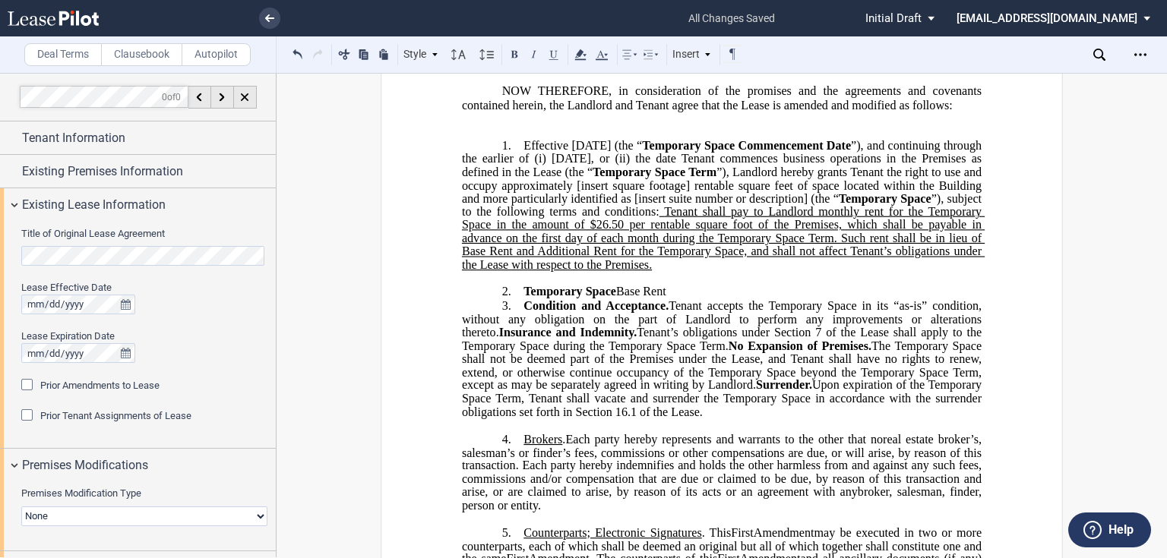
click at [669, 271] on span "Tenant shall pay to Landlord monthly rent for the Temporary Space in the amount…" at bounding box center [723, 238] width 523 height 66
drag, startPoint x: 677, startPoint y: 246, endPoint x: 649, endPoint y: 254, distance: 28.4
click at [649, 254] on span "Tenant shall pay to Landlord monthly rent for the Temporary Space in the amount…" at bounding box center [723, 238] width 523 height 66
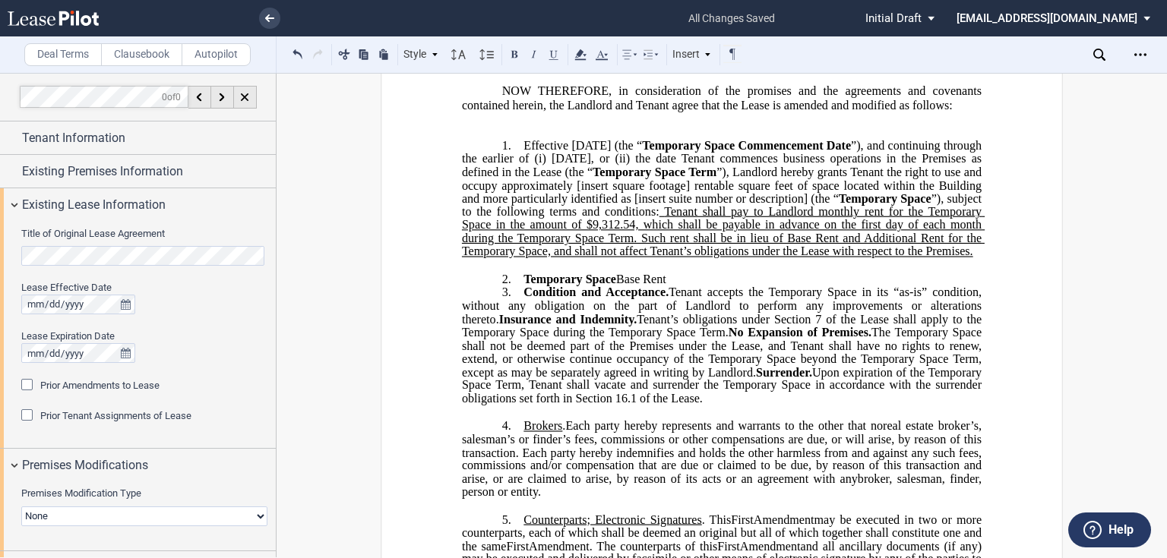
click at [924, 241] on span "Tenant shall pay to Landlord monthly rent for the Temporary Space in the amount…" at bounding box center [723, 231] width 523 height 53
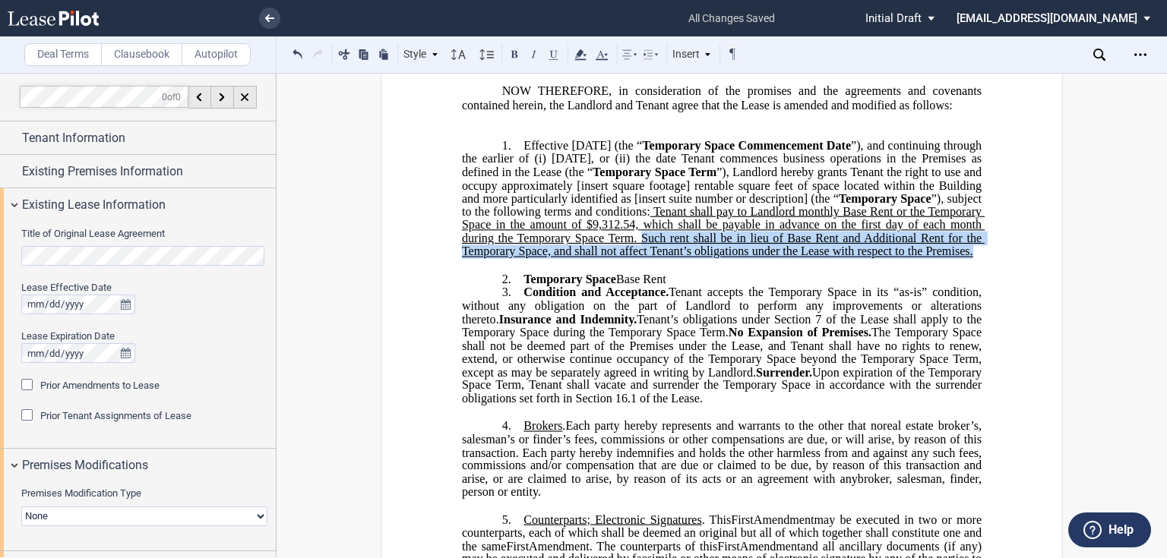
drag, startPoint x: 524, startPoint y: 292, endPoint x: 699, endPoint y: 259, distance: 177.7
click at [699, 259] on p "1. Effective [DATE] (the “ Temporary Space Commencement Date ”), and continuing…" at bounding box center [722, 199] width 520 height 120
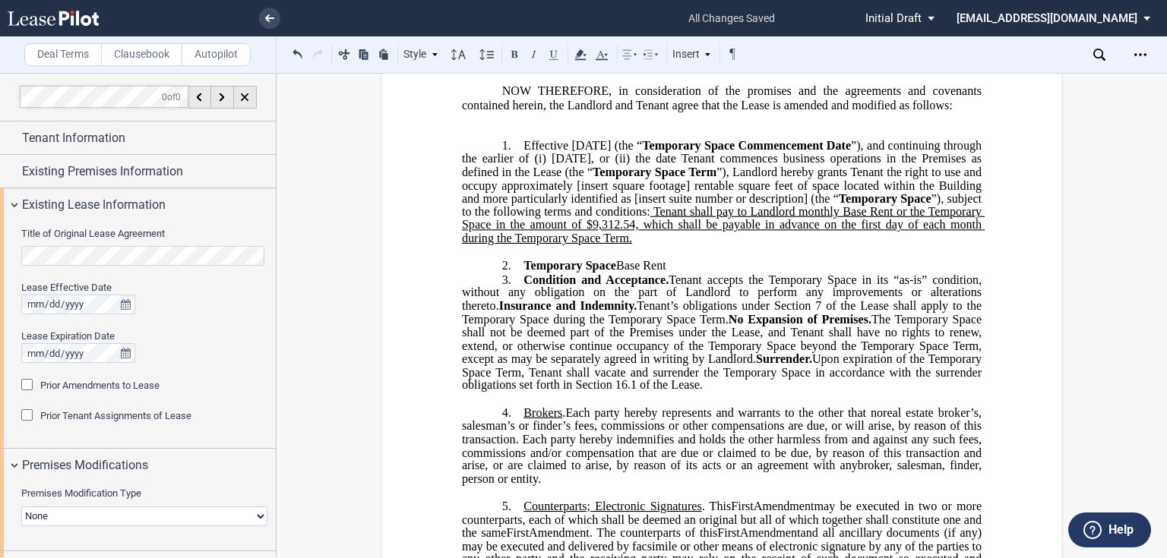
click at [462, 245] on span "Tenant shall pay to Landlord monthly Base Rent or the Temporary Space in the am…" at bounding box center [723, 225] width 523 height 40
click at [700, 245] on span "Tenant shall pay to Landlord monthly Base Rent for the Temporary Space in the a…" at bounding box center [723, 225] width 523 height 40
click at [726, 245] on span "Tenant shall pay to Landlord monthly Base Rent for the Temporary Space in the a…" at bounding box center [723, 225] width 523 height 40
drag, startPoint x: 495, startPoint y: 252, endPoint x: 580, endPoint y: 245, distance: 84.6
click at [580, 245] on span "Tenant shall pay to Landlord monthly Base Rent for the Temporary Space in the a…" at bounding box center [723, 225] width 523 height 40
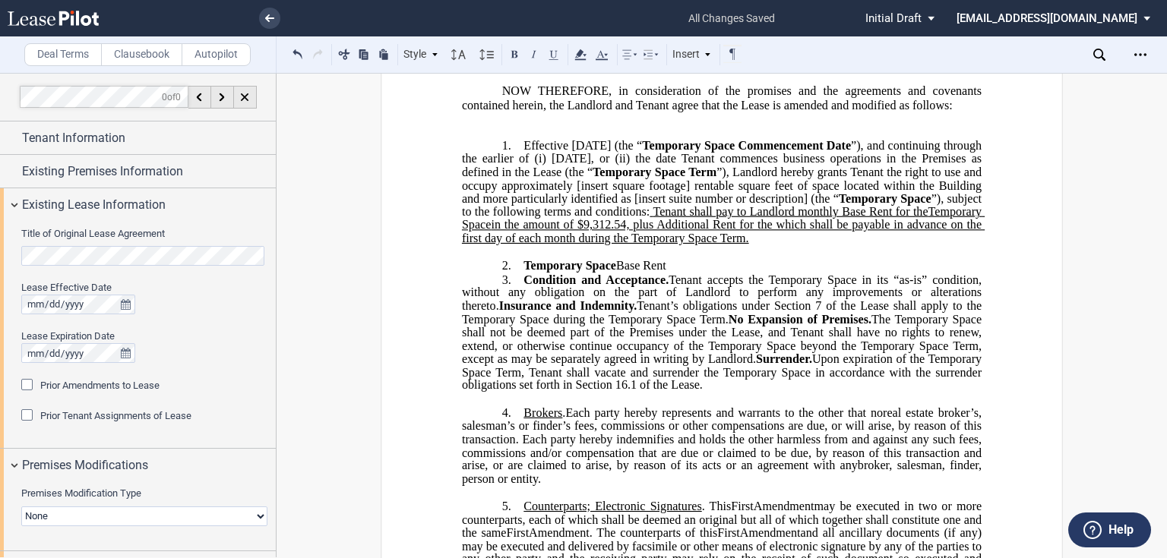
click at [868, 245] on span "Tenant shall pay to Landlord monthly Base Rent for the Temporary Space in the a…" at bounding box center [723, 225] width 523 height 40
click at [740, 237] on span "Tenant shall pay to Landlord monthly Base Rent for the Temporary Space in the a…" at bounding box center [723, 225] width 523 height 40
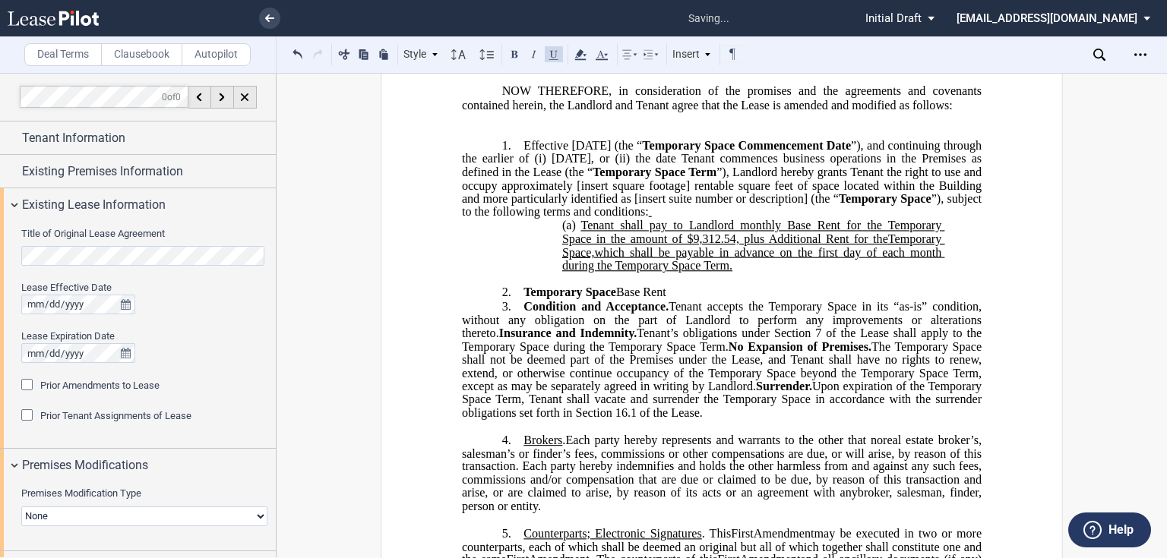
click at [748, 272] on span "Tenant shall pay to Landlord monthly Base Rent for the Temporary Space in the a…" at bounding box center [753, 245] width 382 height 53
click at [747, 273] on p "(a) Tenant shall pay to Landlord monthly Base Rent for the Temporary Space in t…" at bounding box center [751, 246] width 379 height 54
drag, startPoint x: 684, startPoint y: 316, endPoint x: 517, endPoint y: 316, distance: 167.1
click at [518, 301] on p "2. ​ Temporary Space Base Rent" at bounding box center [722, 293] width 520 height 14
drag, startPoint x: 664, startPoint y: 333, endPoint x: 517, endPoint y: 313, distance: 147.9
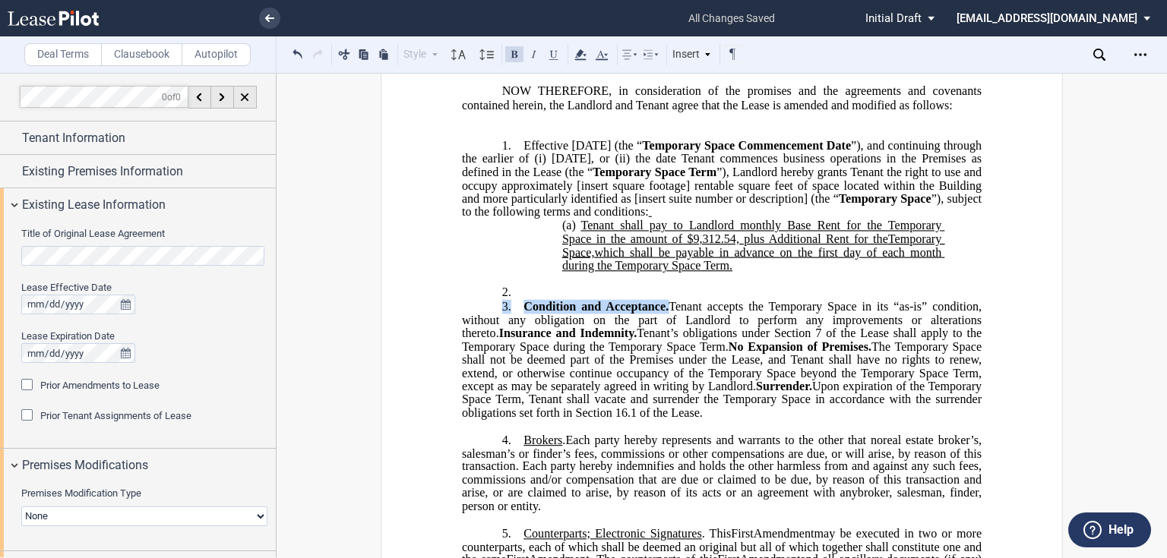
click at [517, 313] on div "!!SET_LEVEL_0!! !!LEASE_LEVEL_1!! 2. ​ !!SET_LEVEL_0!! !!LEASE_LEVEL_1!! 3. Con…" at bounding box center [722, 353] width 520 height 134
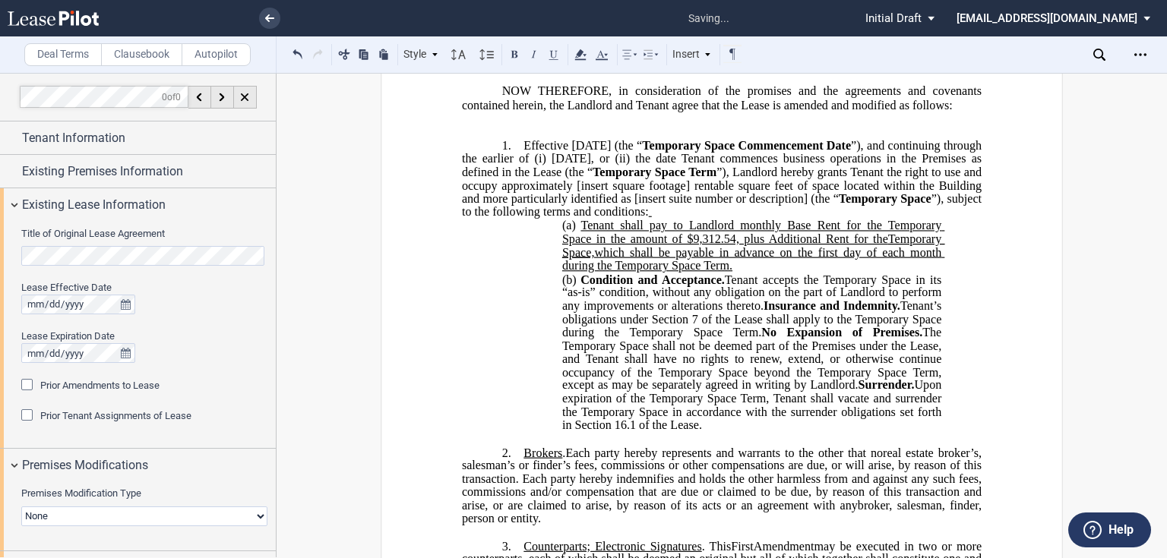
click at [763, 313] on span "Insurance and Indemnity." at bounding box center [831, 306] width 137 height 14
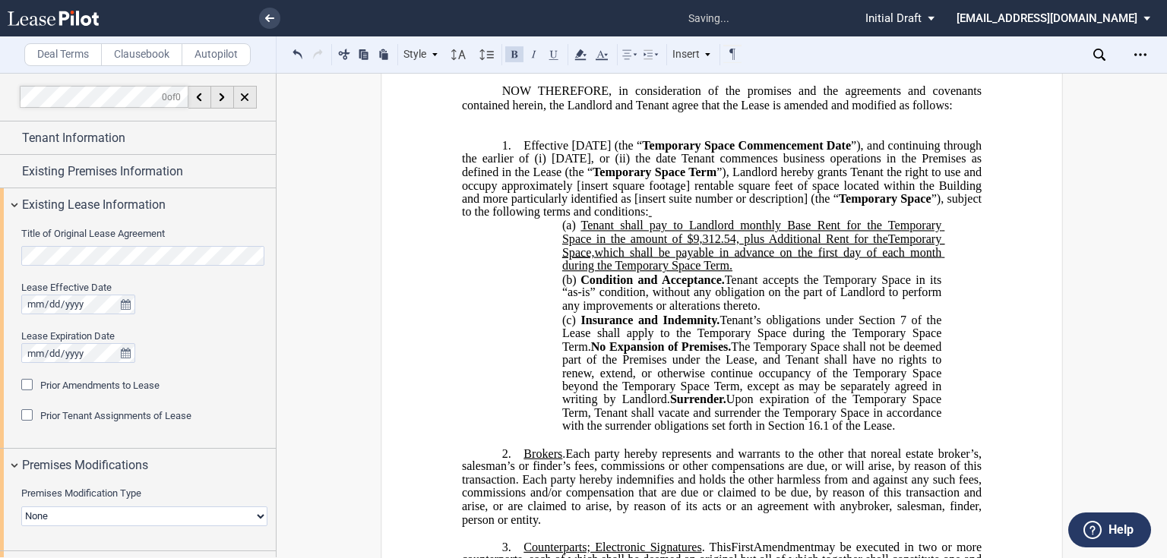
click at [591, 353] on span "No Expansion of Premises." at bounding box center [661, 347] width 141 height 14
click at [670, 407] on span "Surrender." at bounding box center [698, 400] width 56 height 14
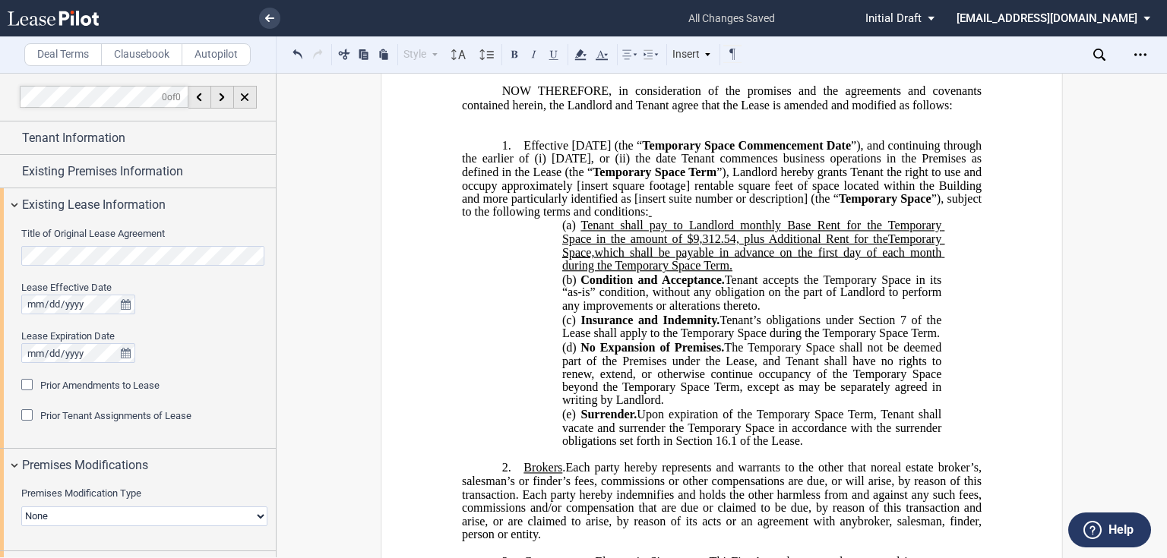
drag, startPoint x: 756, startPoint y: 295, endPoint x: 579, endPoint y: 257, distance: 181.0
click at [579, 257] on p "(a) Tenant shall pay to Landlord monthly Base Rent for the Temporary Space in t…" at bounding box center [751, 246] width 379 height 54
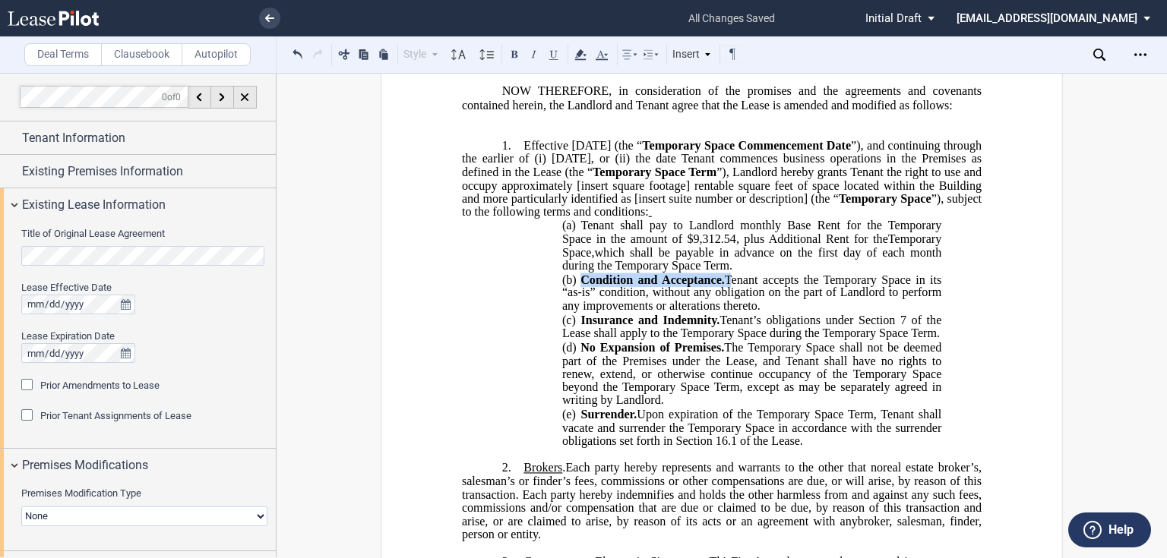
drag, startPoint x: 724, startPoint y: 307, endPoint x: 580, endPoint y: 307, distance: 143.6
click at [580, 307] on span "Condition and Acceptance. Tenant accepts the Temporary Space in its “as-is” con…" at bounding box center [753, 293] width 382 height 40
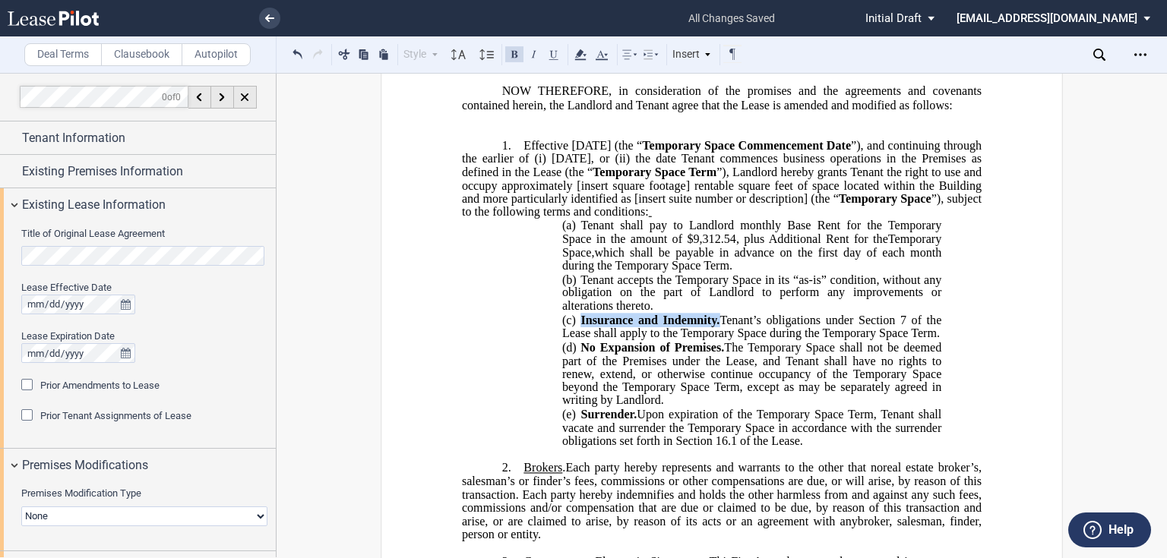
drag, startPoint x: 714, startPoint y: 344, endPoint x: 571, endPoint y: 343, distance: 142.8
click at [571, 340] on p "(c) Insurance and Indemnity. Tenant’s obligations under Section 7 of the Lease …" at bounding box center [751, 326] width 379 height 27
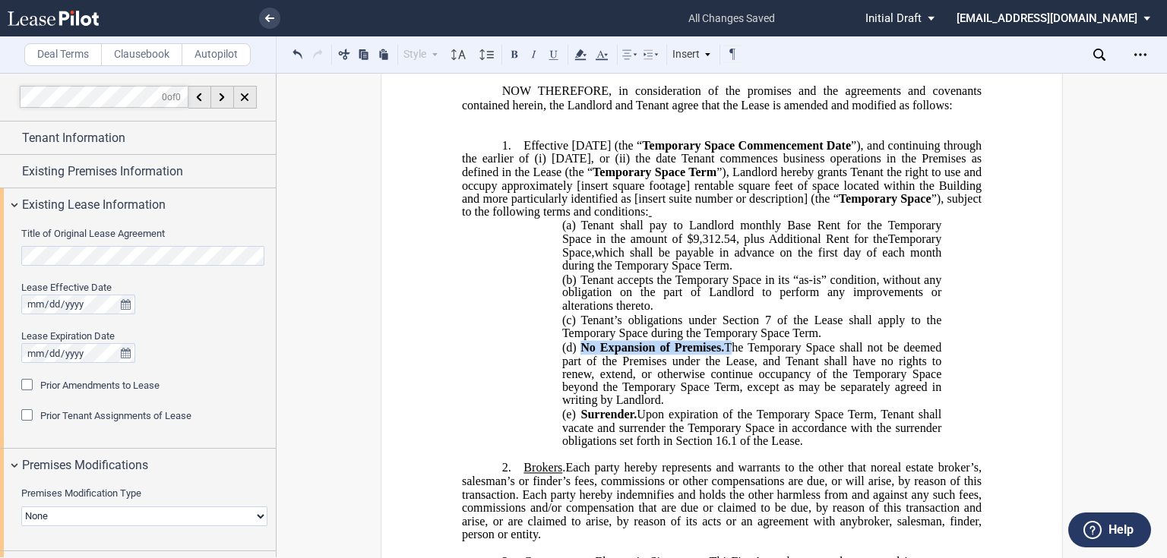
drag, startPoint x: 725, startPoint y: 373, endPoint x: 577, endPoint y: 367, distance: 147.5
click at [577, 367] on span "No Expansion of Premises. The Temporary Space shall not be deemed part of the P…" at bounding box center [753, 373] width 382 height 66
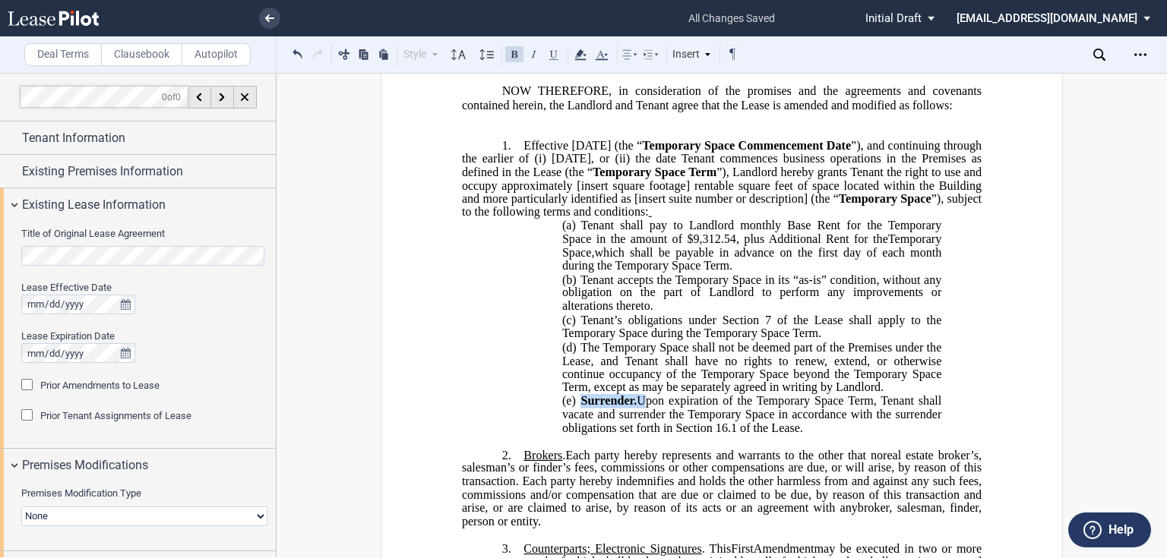
drag, startPoint x: 632, startPoint y: 425, endPoint x: 577, endPoint y: 428, distance: 55.5
click at [577, 428] on span "Surrender. Upon expiration of the Temporary Space Term, Tenant shall vacate and…" at bounding box center [753, 414] width 382 height 40
drag, startPoint x: 888, startPoint y: 225, endPoint x: 702, endPoint y: 229, distance: 186.2
click at [706, 219] on span "Effective [DATE] (the “ Temporary Space Commencement Date ”), and continuing th…" at bounding box center [723, 179] width 523 height 80
drag, startPoint x: 706, startPoint y: 225, endPoint x: 886, endPoint y: 227, distance: 180.1
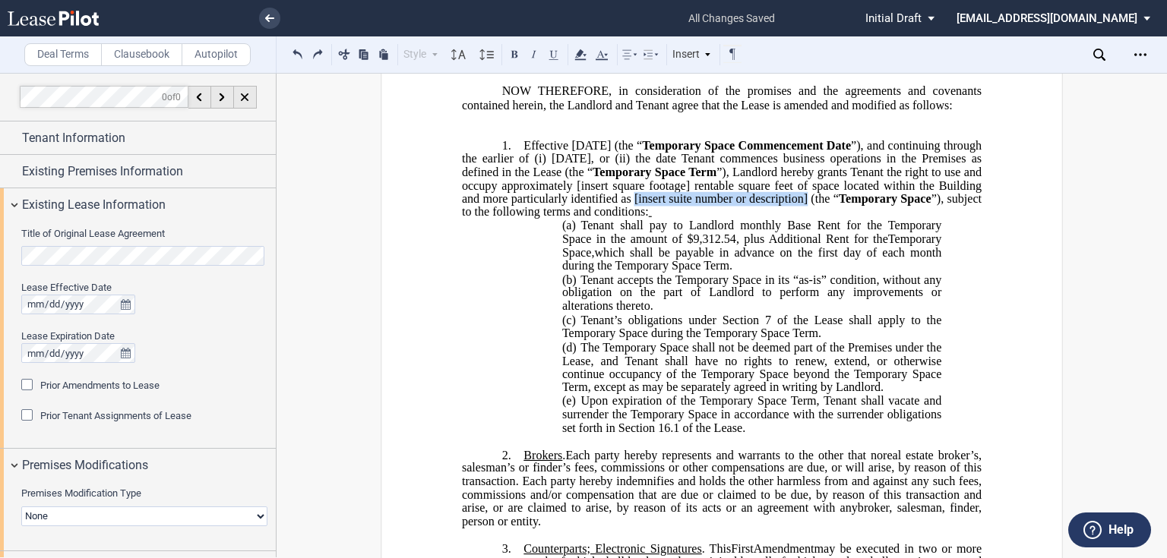
click at [886, 204] on span "”), Landlord hereby grants Tenant the right to use and occupy approximately [in…" at bounding box center [723, 185] width 523 height 40
click at [626, 220] on p "1. Effective [DATE] (the “ Temporary Space Commencement Date ”), and continuing…" at bounding box center [722, 179] width 520 height 81
drag, startPoint x: 650, startPoint y: 213, endPoint x: 763, endPoint y: 208, distance: 112.5
click at [763, 204] on span "”), Landlord hereby grants Tenant the right to use and occupy approximately [in…" at bounding box center [723, 185] width 523 height 40
drag, startPoint x: 706, startPoint y: 328, endPoint x: 675, endPoint y: 258, distance: 76.8
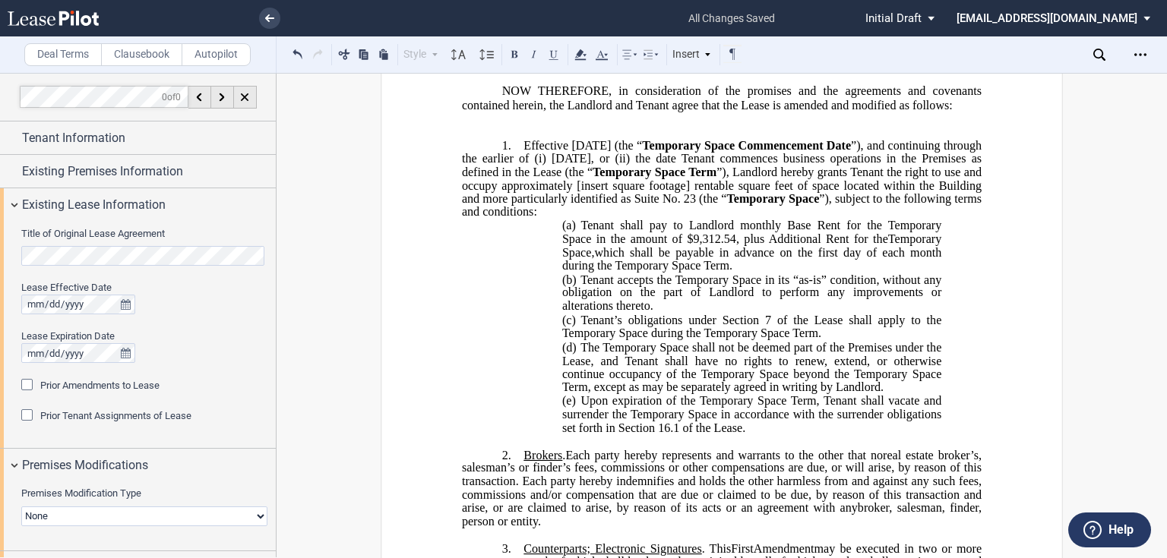
click at [707, 313] on p "(b) ﻿ ​ Tenant accepts the Temporary Space in its “as-is” condition, without an…" at bounding box center [751, 293] width 379 height 40
drag, startPoint x: 650, startPoint y: 213, endPoint x: 760, endPoint y: 210, distance: 109.5
click at [760, 204] on span "”), Landlord hereby grants Tenant the right to use and occupy approximately [in…" at bounding box center [723, 185] width 523 height 40
drag, startPoint x: 703, startPoint y: 358, endPoint x: 792, endPoint y: 360, distance: 88.9
click at [792, 340] on span "Tenant’s obligations under Section 7 of the Lease shall apply to the Temporary …" at bounding box center [753, 326] width 382 height 27
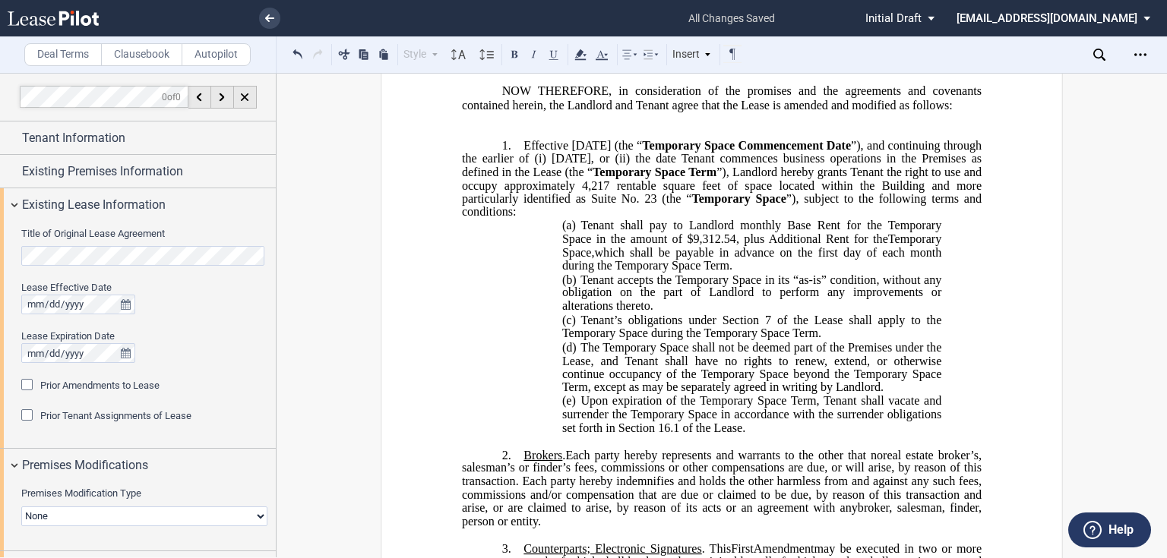
click at [776, 340] on span "Tenant’s obligations under Section 7 of the Lease shall apply to the Temporary …" at bounding box center [753, 326] width 382 height 27
drag, startPoint x: 701, startPoint y: 361, endPoint x: 784, endPoint y: 362, distance: 82.8
click at [784, 340] on span "Tenant’s obligations under Section 7 of the Lease shall apply to the Temporary …" at bounding box center [753, 326] width 382 height 27
click at [518, 173] on p "1. Effective [DATE] (the “ Temporary Space Commencement Date ”), and continuing…" at bounding box center [722, 179] width 520 height 81
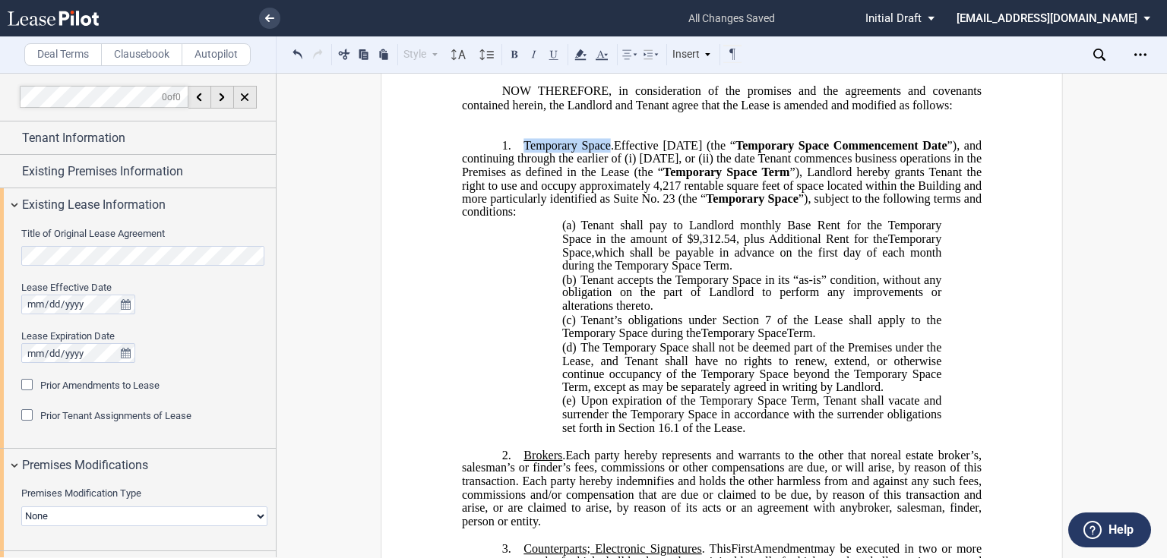
drag, startPoint x: 519, startPoint y: 175, endPoint x: 608, endPoint y: 172, distance: 89.7
click at [608, 172] on p "1. Temporary Space. Effective [DATE] (the “ Temporary Space Commencement Date ”…" at bounding box center [722, 179] width 520 height 81
drag, startPoint x: 723, startPoint y: 301, endPoint x: 708, endPoint y: 298, distance: 15.5
click at [721, 301] on span "Tenant accepts the Temporary Space in its “as-is” condition, without any obliga…" at bounding box center [753, 293] width 382 height 40
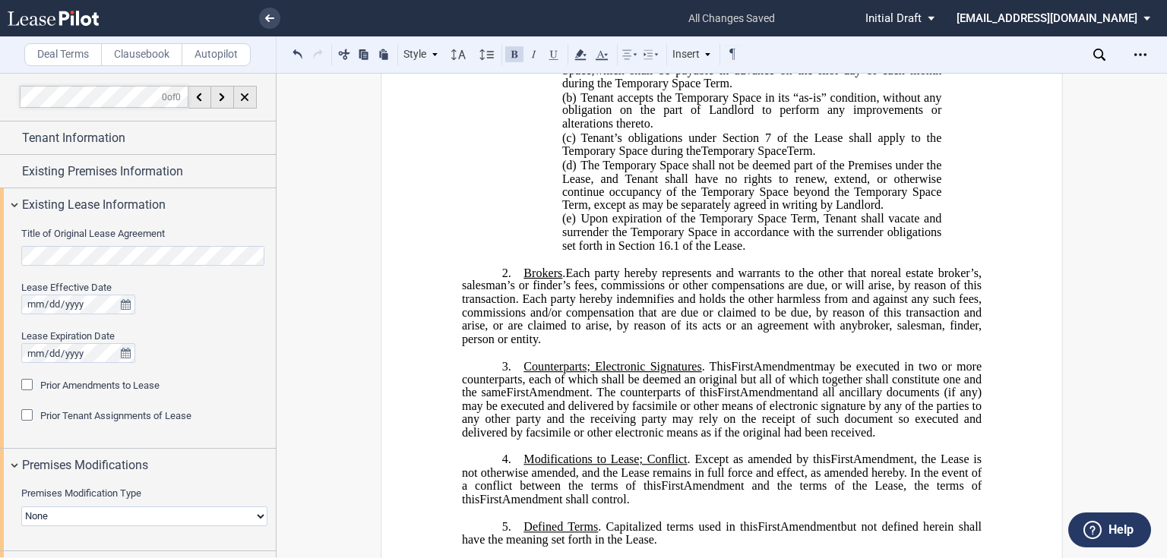
scroll to position [365, 0]
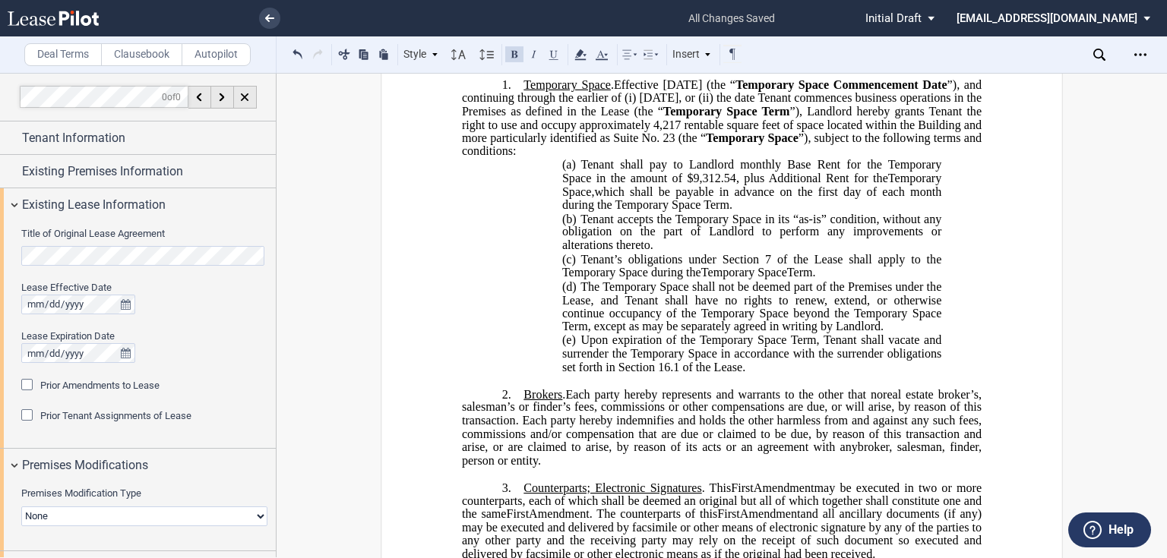
click at [780, 212] on p "(a) Tenant shall pay to Landlord monthly Base Rent for the Temporary Space in t…" at bounding box center [751, 185] width 379 height 54
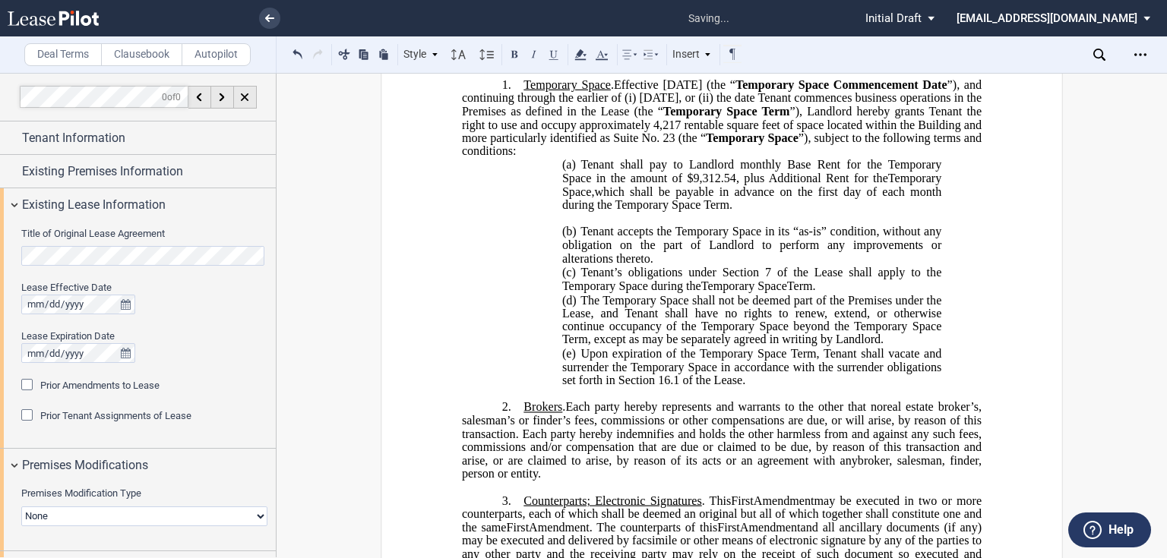
click at [659, 266] on p "(b) ﻿ ​ Tenant accepts the Temporary Space in its “as-is” condition, without an…" at bounding box center [751, 246] width 379 height 40
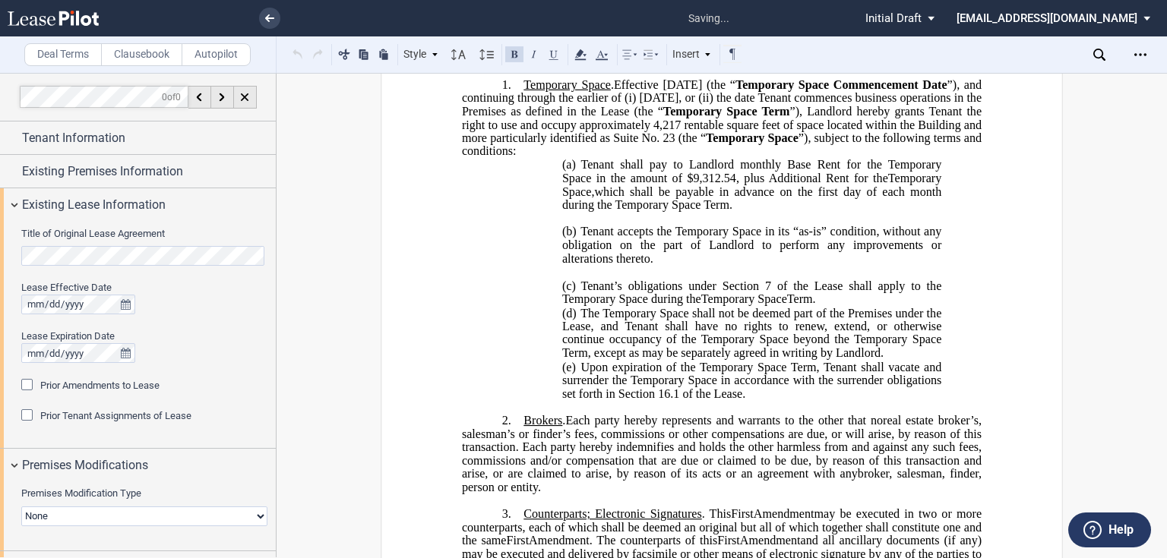
click at [833, 306] on p "(c) Tenant’s obligations under Section 7 of the Lease shall apply to the Tempor…" at bounding box center [751, 292] width 379 height 27
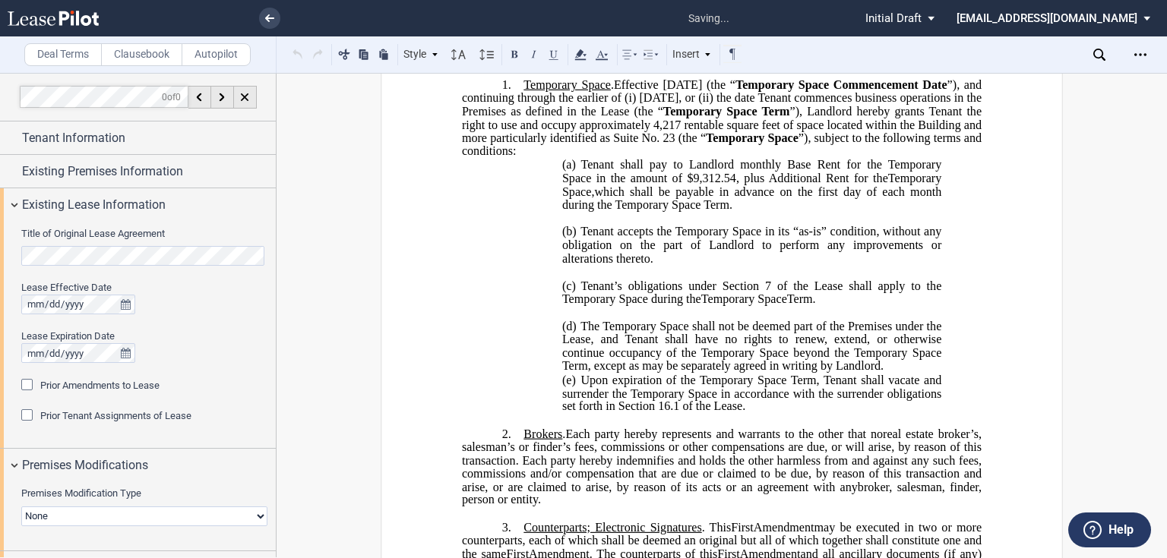
click at [893, 374] on p "(d) The Temporary Space shall not be deemed part of the Premises under the Leas…" at bounding box center [751, 347] width 379 height 54
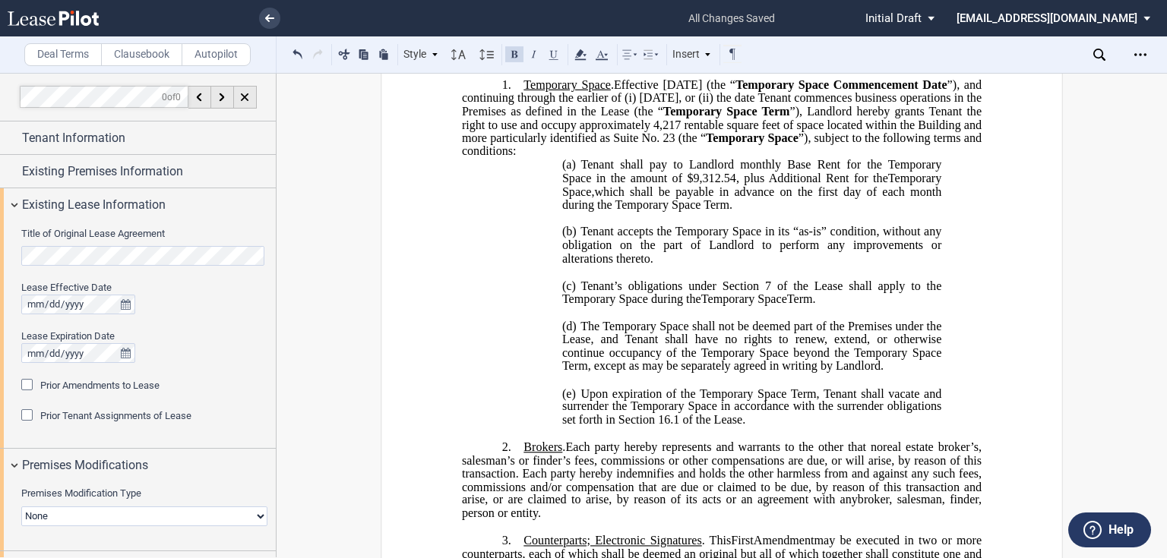
click at [720, 159] on p "1. Temporary Space . Effective [DATE] (the “ Temporary Space Commencement Date …" at bounding box center [722, 118] width 520 height 81
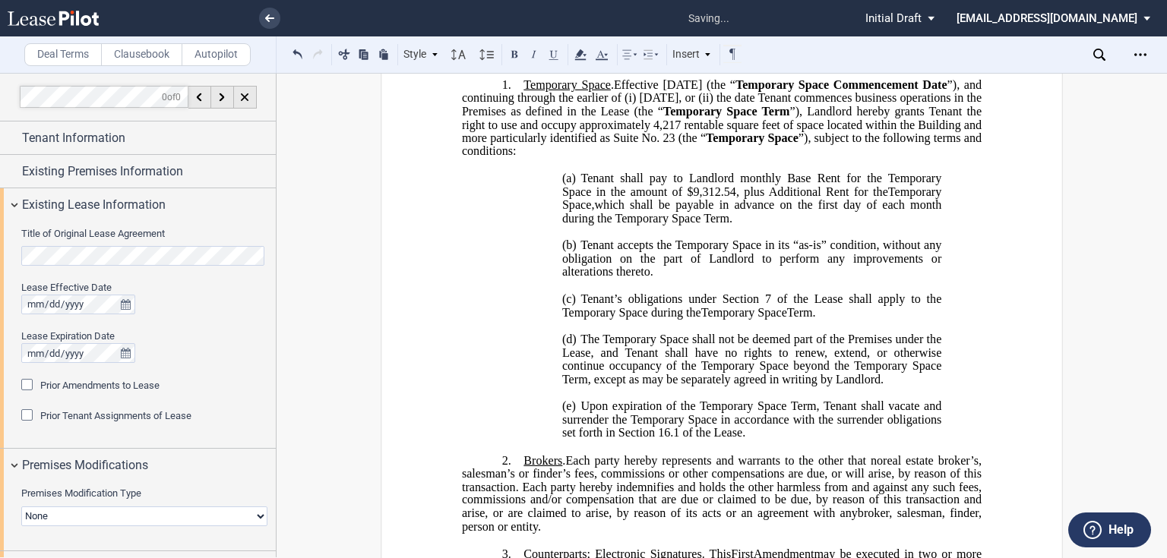
scroll to position [547, 0]
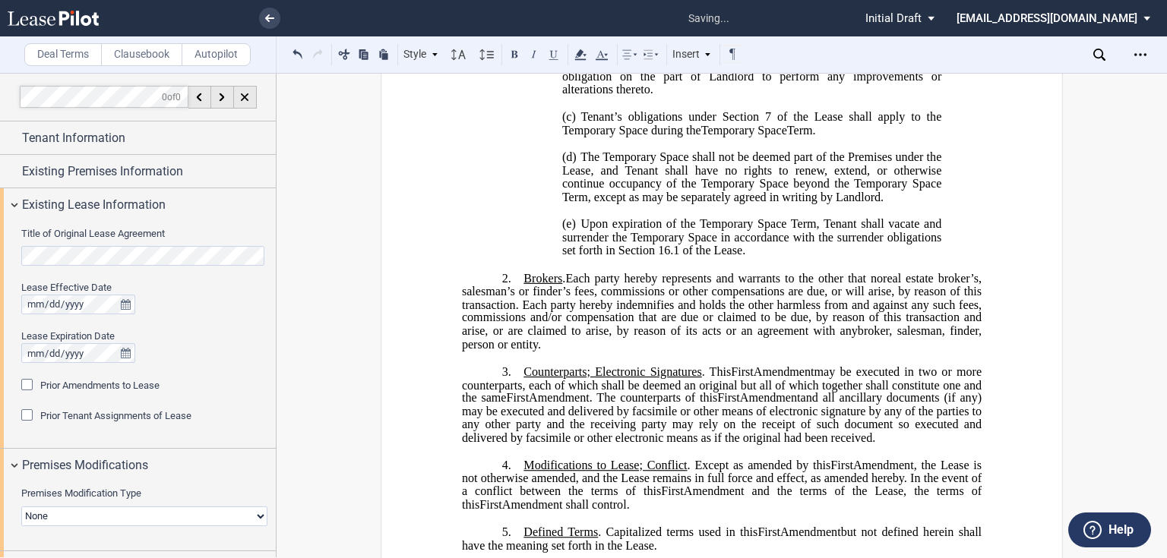
click at [787, 271] on p "​" at bounding box center [722, 264] width 520 height 13
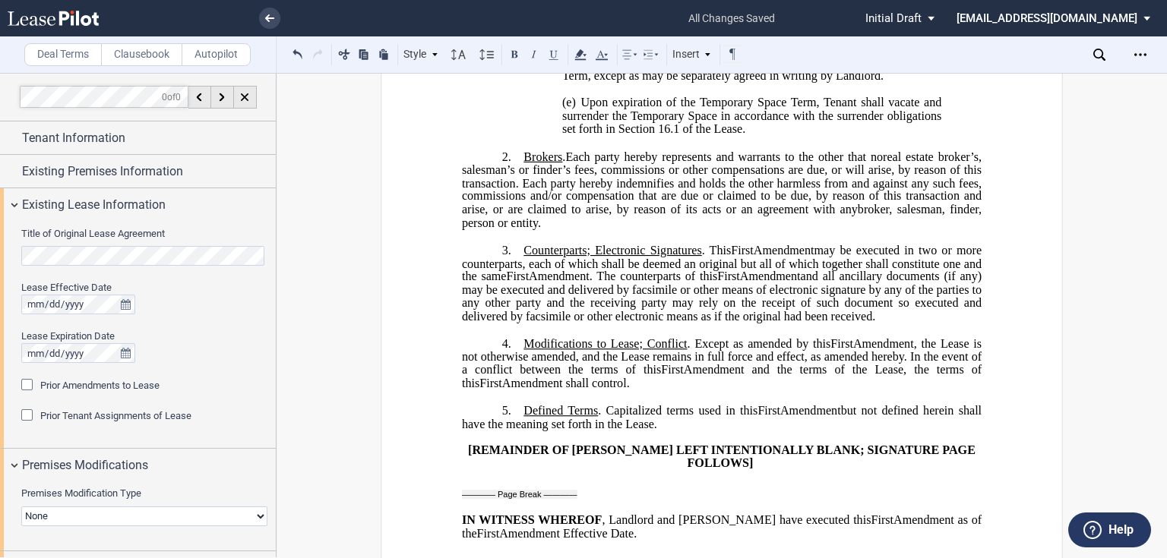
scroll to position [365, 0]
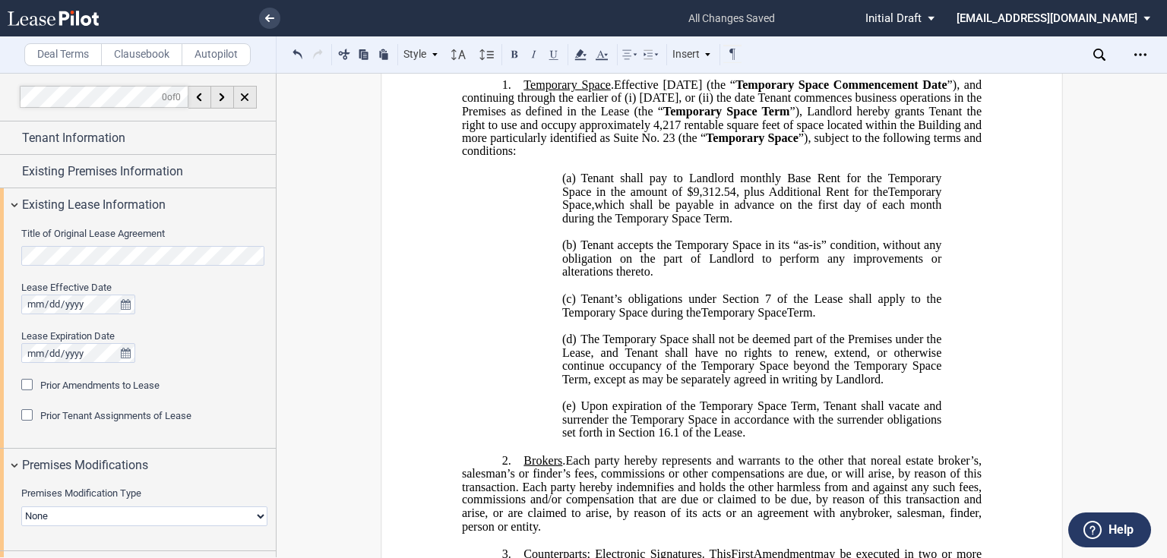
click at [773, 144] on span "”), Landlord hereby grants Tenant the right to use and occupy approximately 4,2…" at bounding box center [723, 124] width 523 height 40
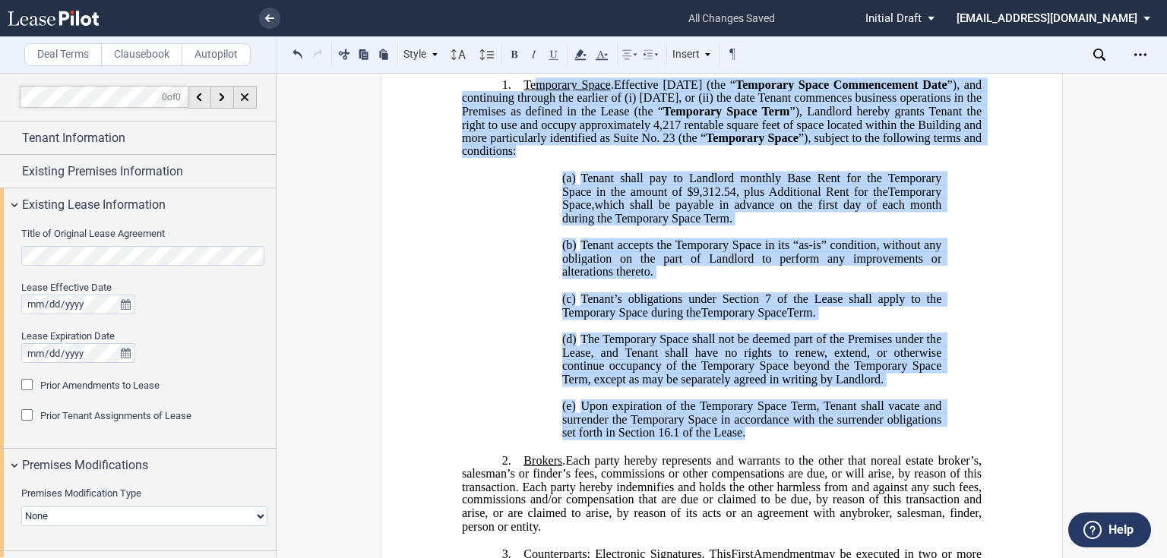
drag, startPoint x: 745, startPoint y: 459, endPoint x: 531, endPoint y: 109, distance: 410.5
click at [531, 109] on div "!!SET_LEVEL_0!! !!LEASE_LEVEL_1!! 1. Temporary Space . Effective [DATE] (the “ …" at bounding box center [722, 259] width 520 height 362
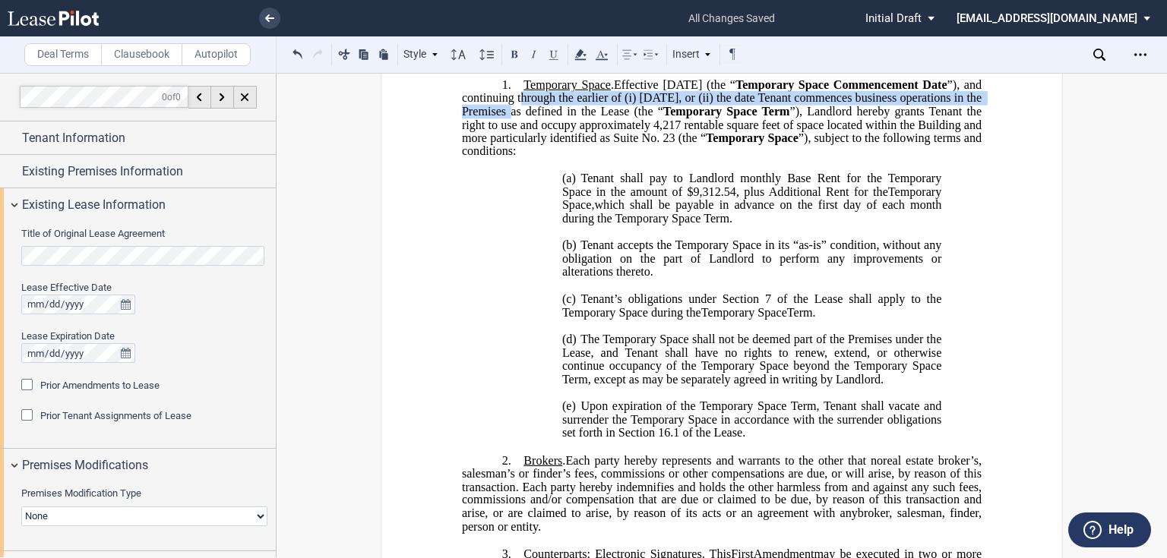
drag, startPoint x: 584, startPoint y: 130, endPoint x: 677, endPoint y: 161, distance: 97.8
click at [587, 118] on span "”), and continuing through the earlier of (i) [DATE], or (ii) the date Tenant c…" at bounding box center [723, 98] width 523 height 40
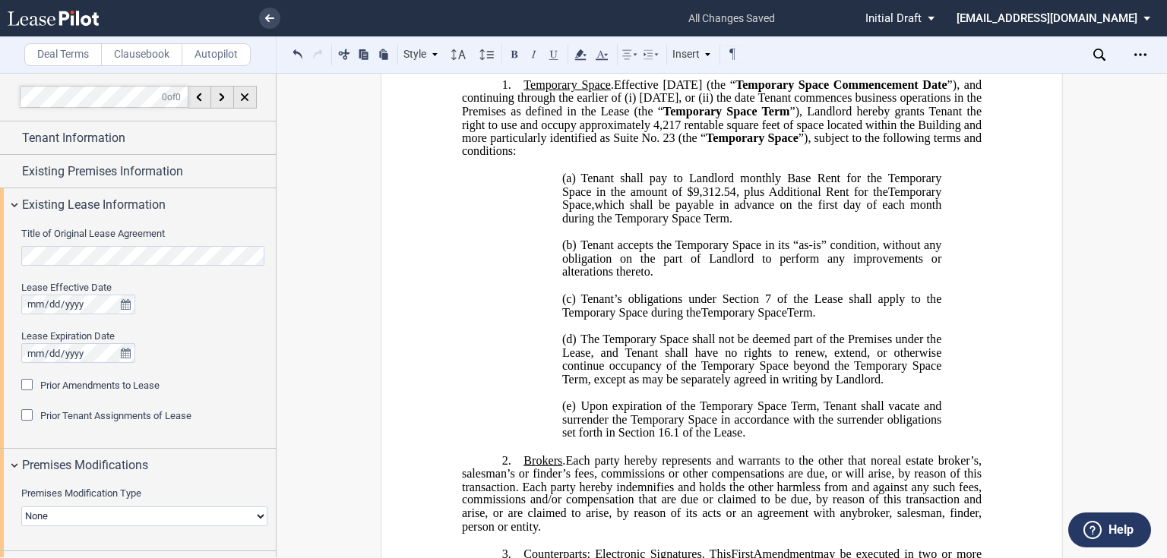
click at [766, 144] on span "”), Landlord hereby grants Tenant the right to use and occupy approximately 4,2…" at bounding box center [723, 124] width 523 height 40
click at [757, 118] on span "”), and continuing through the earlier of (i) [DATE], or (ii) the date Tenant c…" at bounding box center [723, 98] width 523 height 40
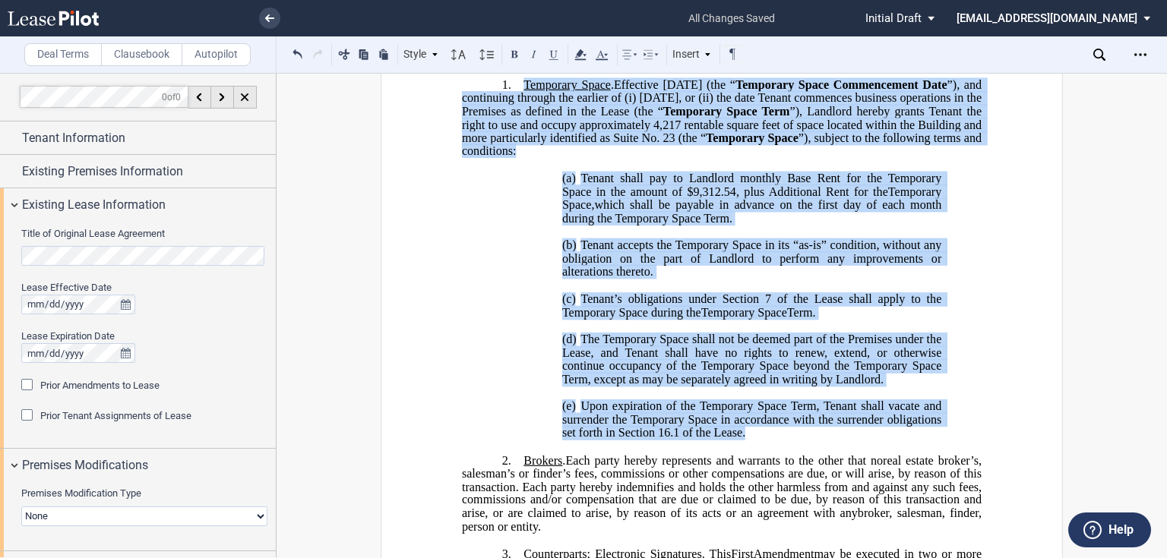
drag, startPoint x: 714, startPoint y: 445, endPoint x: 517, endPoint y: 114, distance: 385.2
click at [517, 114] on div "!!SET_LEVEL_0!! !!LEASE_LEVEL_1!! 1. Temporary Space . Effective [DATE] (the “ …" at bounding box center [722, 259] width 520 height 362
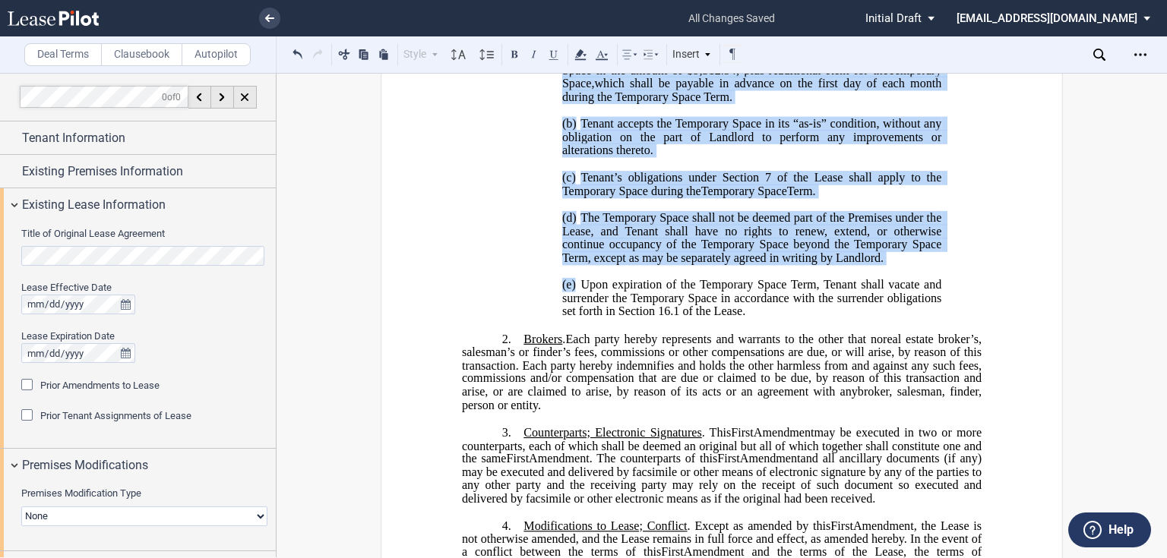
click at [684, 278] on p "​" at bounding box center [722, 271] width 520 height 13
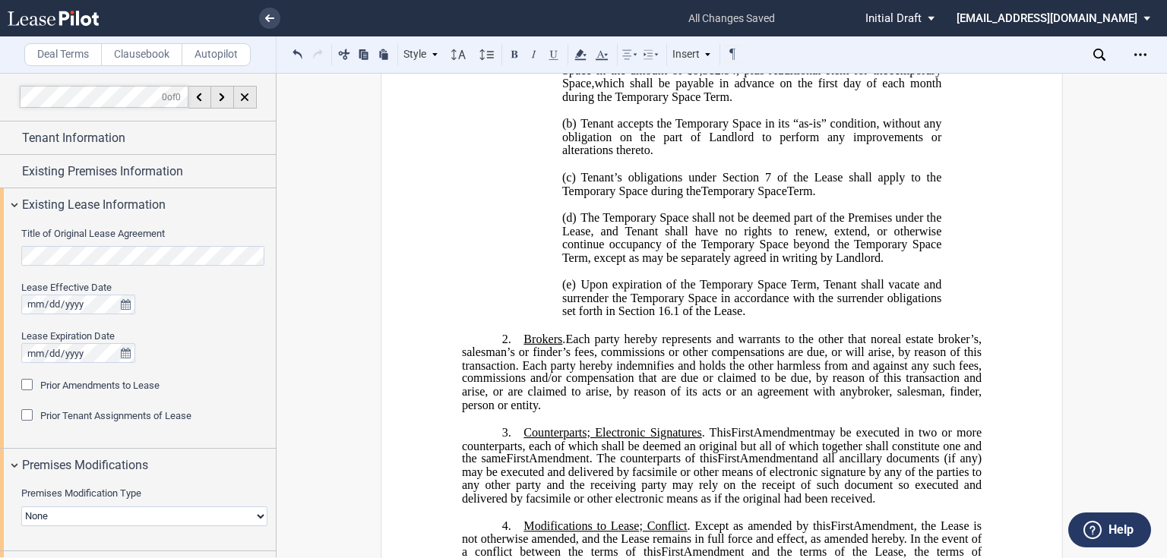
scroll to position [182, 0]
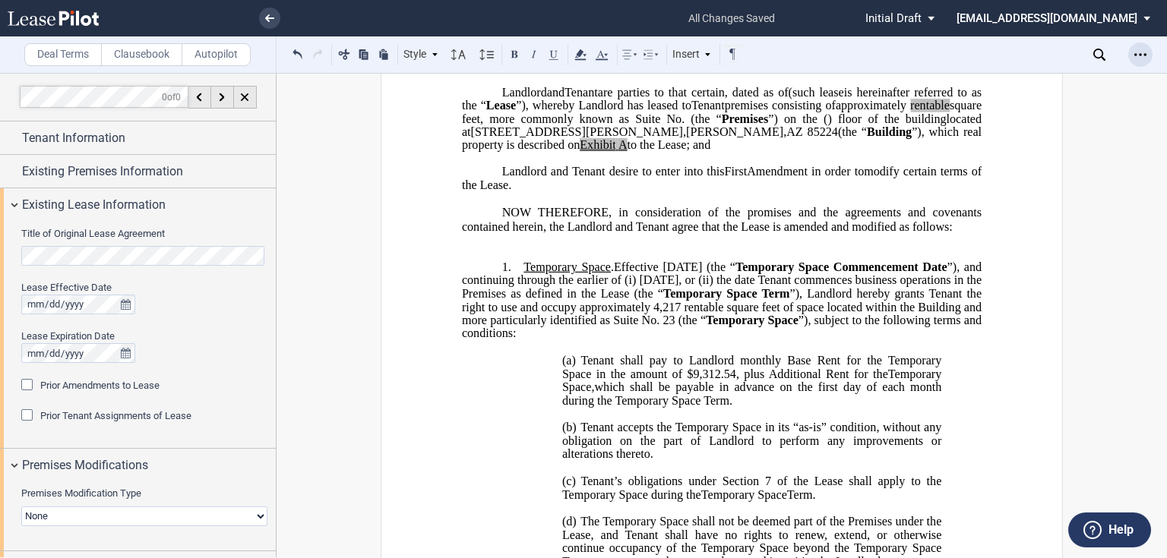
click at [1146, 54] on icon "Open Lease options menu" at bounding box center [1140, 55] width 12 height 12
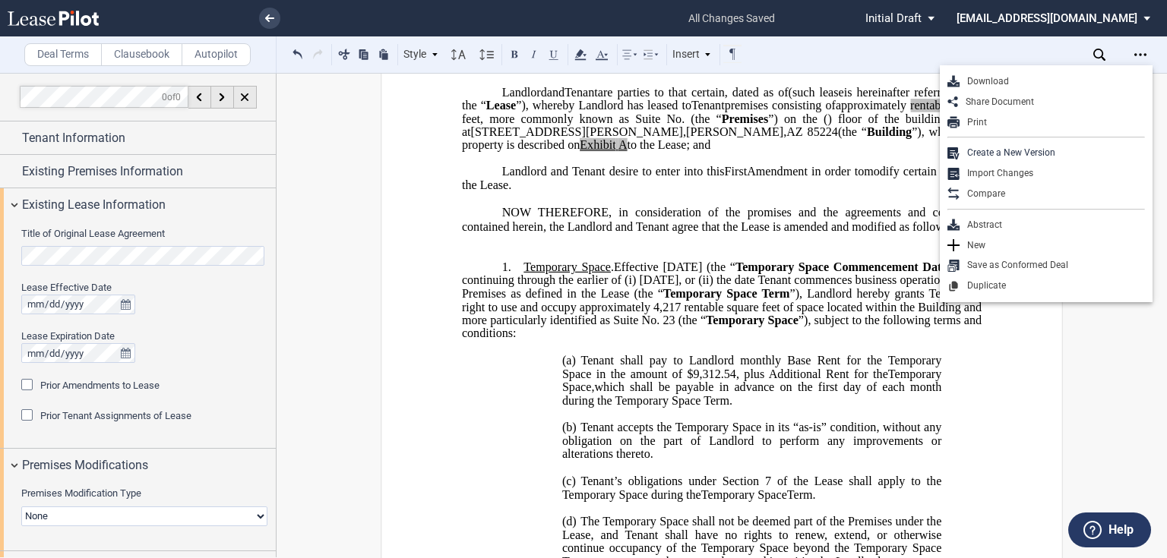
click at [614, 232] on span "NOW THEREFORE, in consideration of the promises and the agreements and covenant…" at bounding box center [723, 218] width 523 height 27
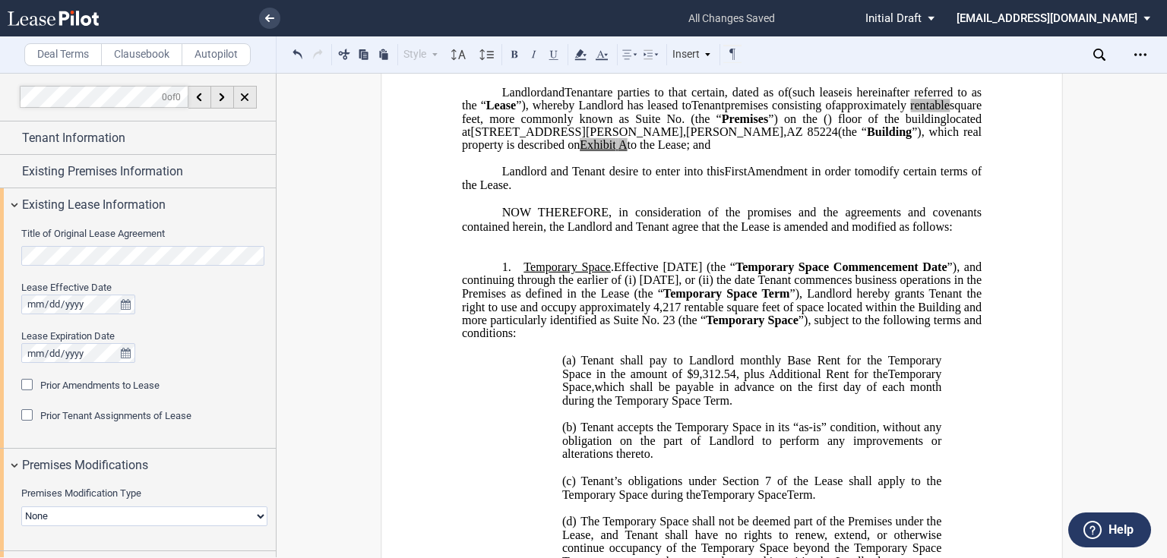
scroll to position [0, 0]
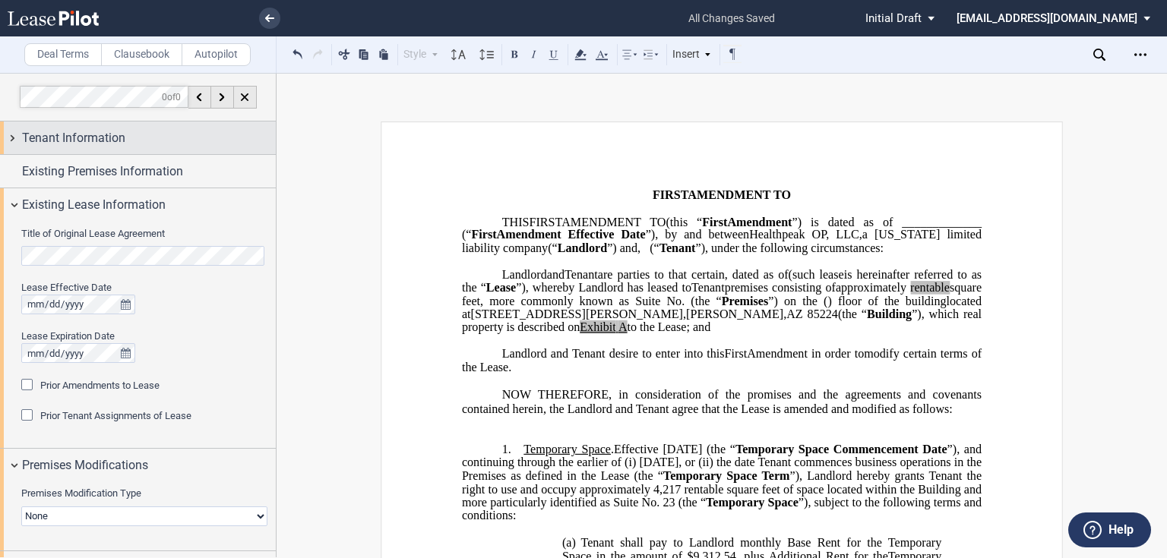
click at [159, 122] on div "Tenant Information" at bounding box center [138, 138] width 276 height 33
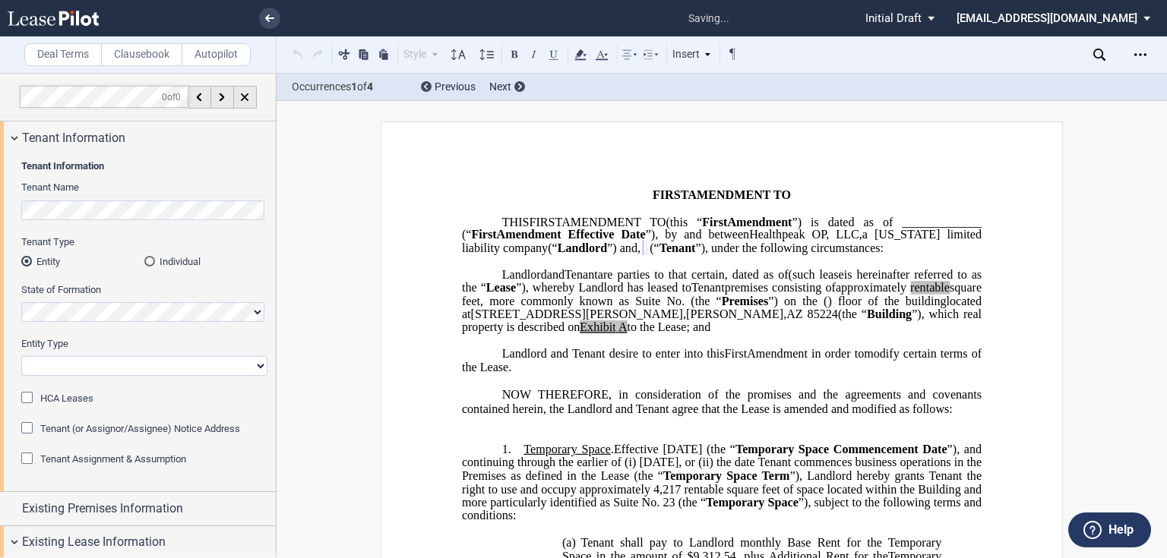
scroll to position [0, 24]
click at [357, 222] on div "Deal Terms Clausebook Autopilot Style Normal 8pt 9pt 10pt 10.5pt 11pt 12pt 14pt…" at bounding box center [583, 315] width 1167 height 485
click at [156, 366] on select "Corporation Limited Liability Company General Partnership Limited Partnership O…" at bounding box center [144, 366] width 246 height 20
select select "limited liability company"
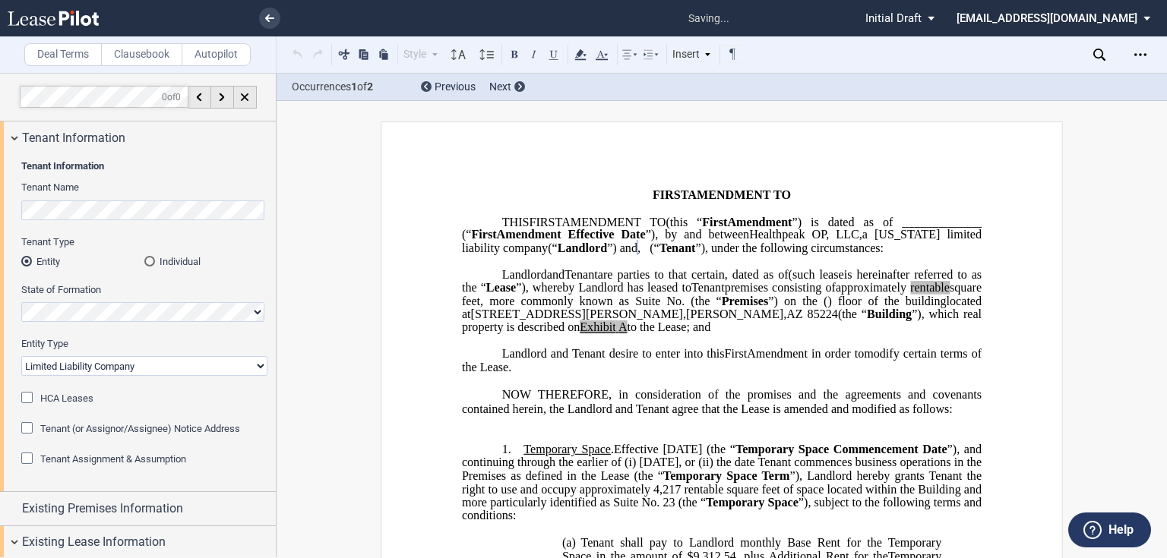
click at [21, 356] on select "Corporation Limited Liability Company General Partnership Limited Partnership O…" at bounding box center [144, 366] width 246 height 20
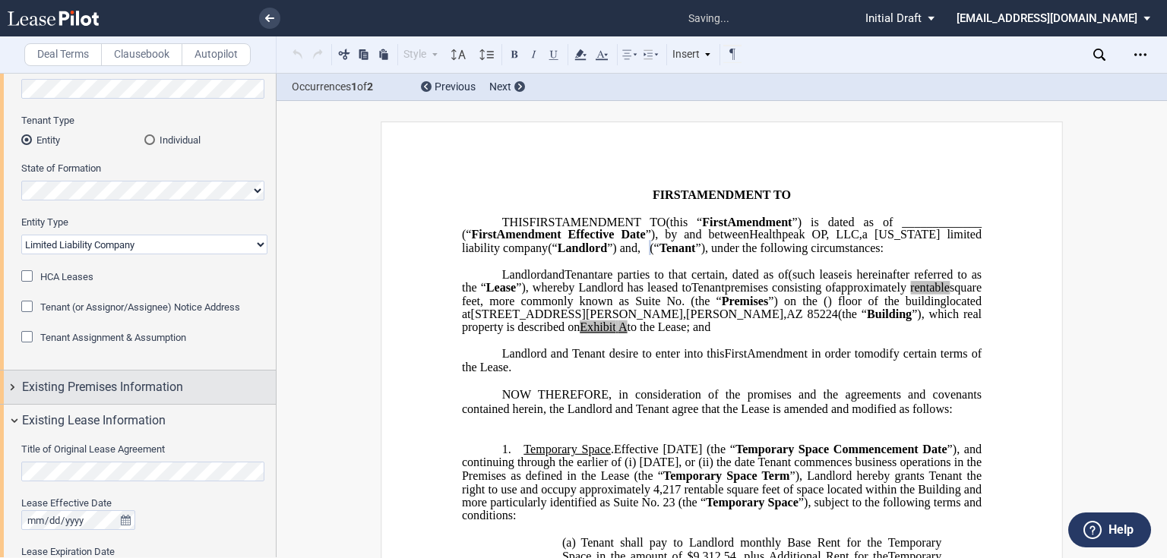
scroll to position [182, 0]
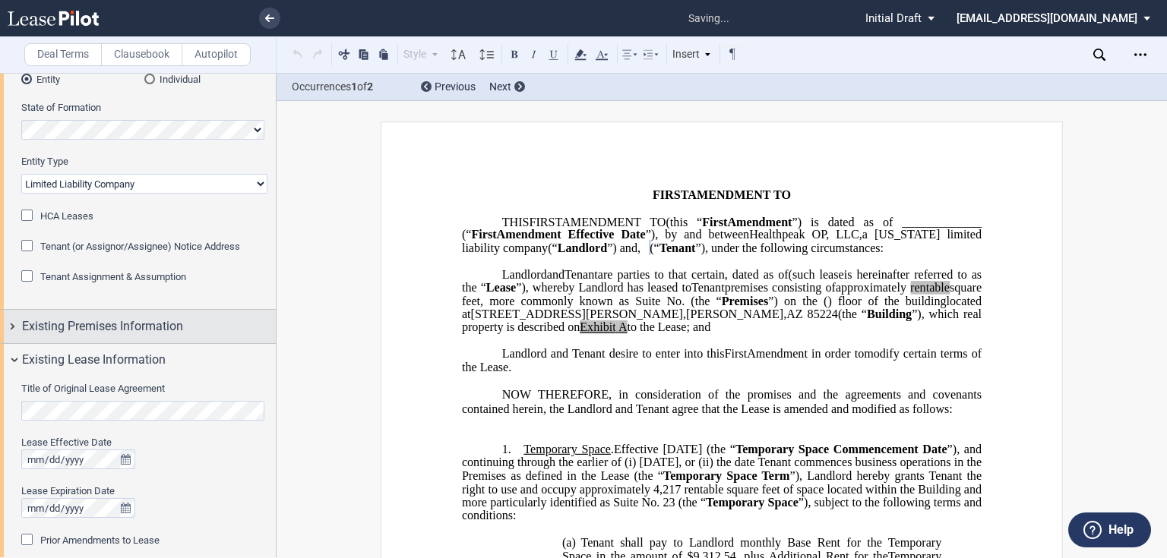
click at [155, 327] on span "Existing Premises Information" at bounding box center [102, 327] width 161 height 18
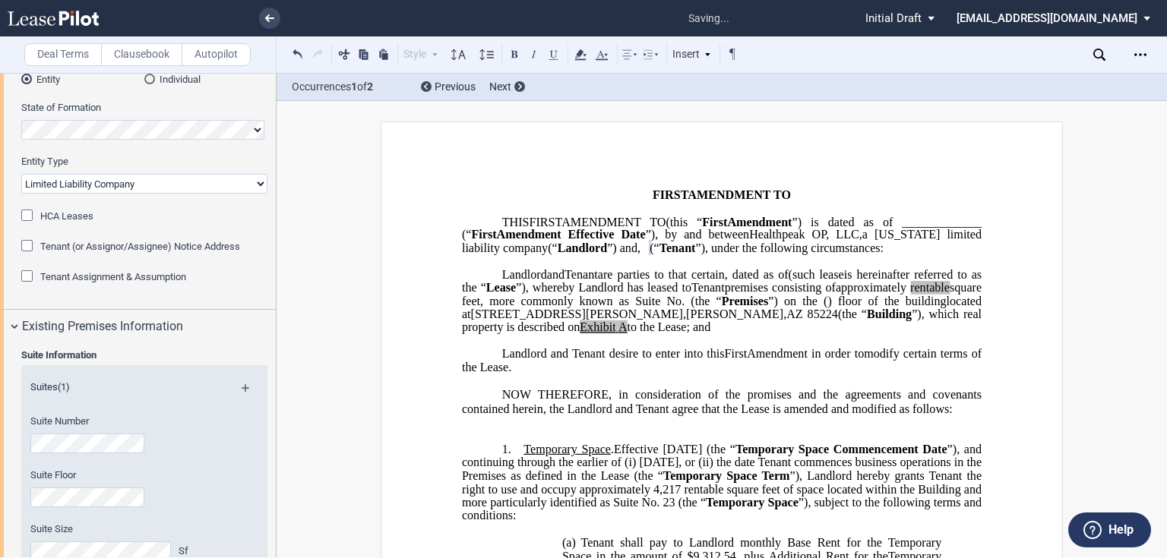
click at [109, 456] on div "Suite Number" at bounding box center [123, 442] width 205 height 54
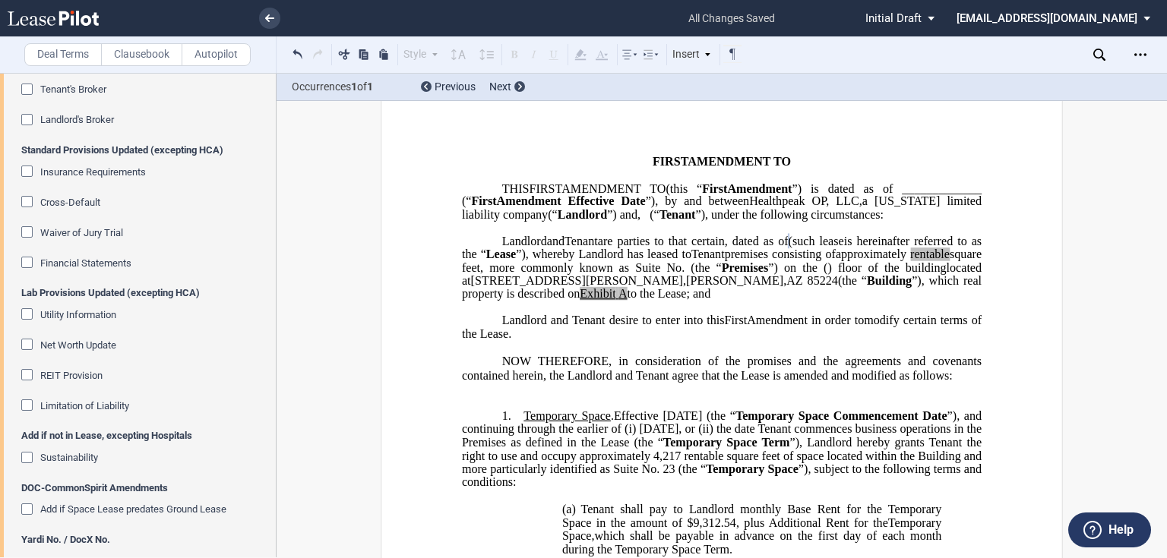
scroll to position [1689, 0]
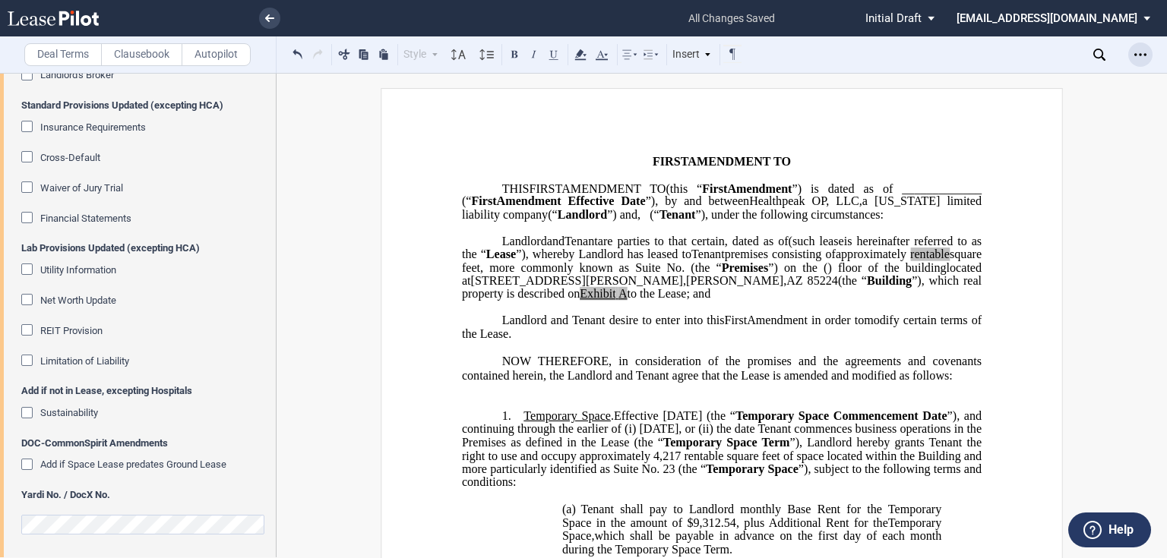
click at [1144, 61] on div "Open Lease options menu" at bounding box center [1140, 55] width 24 height 24
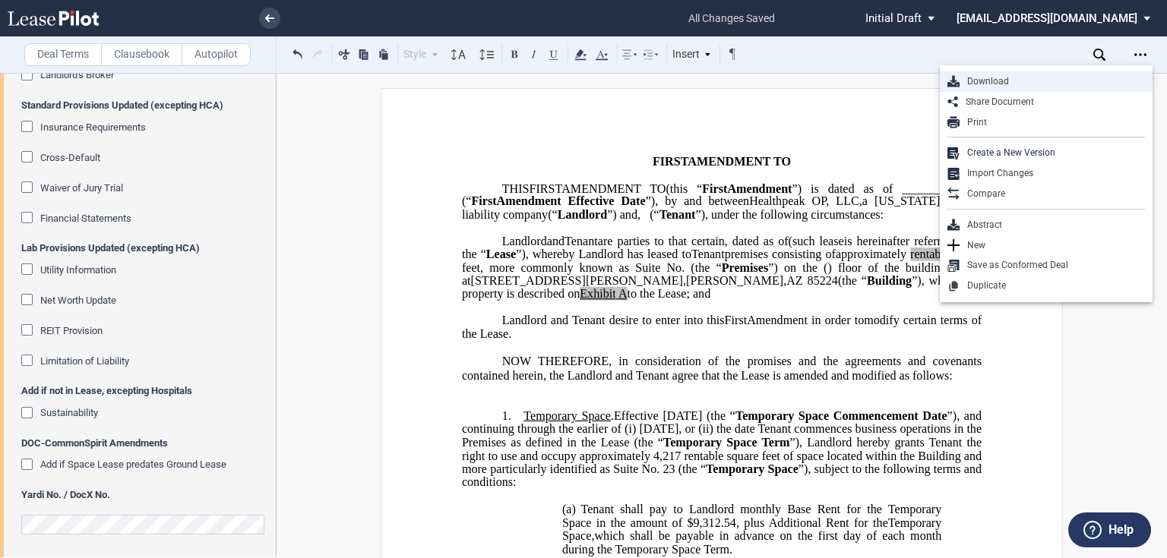
click at [1003, 77] on div "Download" at bounding box center [1051, 81] width 185 height 13
